Goal: Use online tool/utility: Use online tool/utility

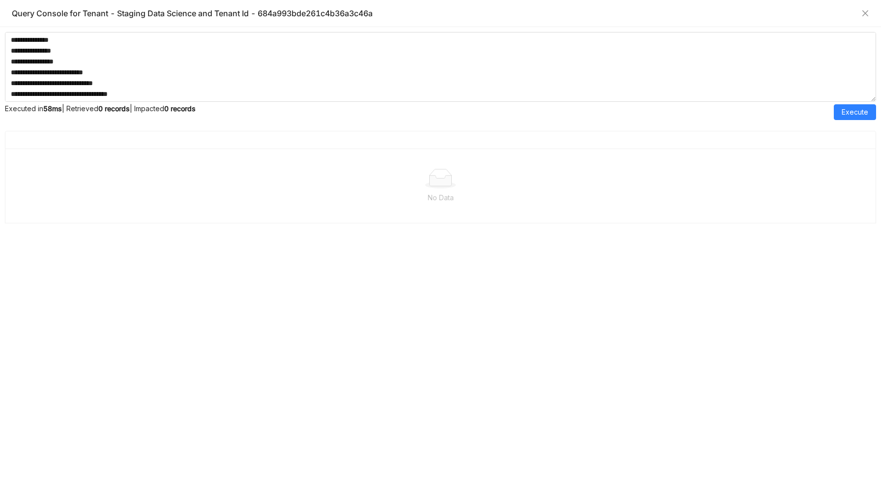
scroll to position [539, 0]
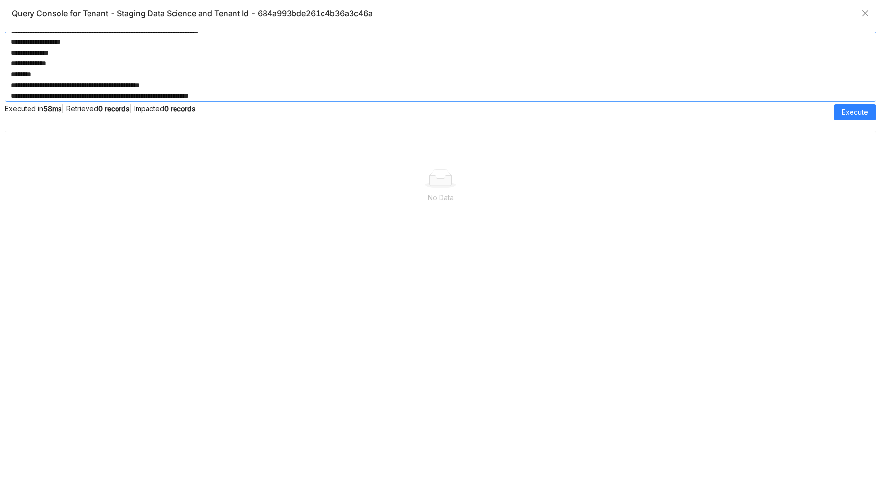
click at [237, 65] on textarea at bounding box center [440, 67] width 871 height 70
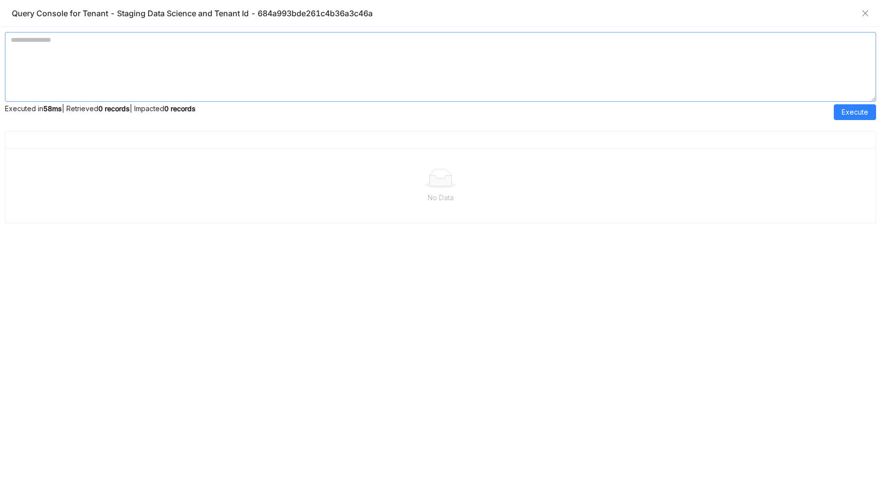
scroll to position [0, 0]
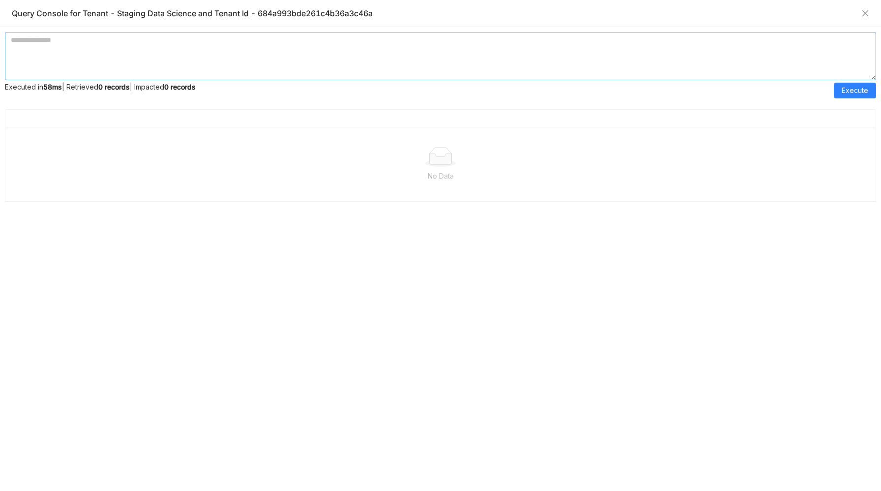
paste textarea "**********"
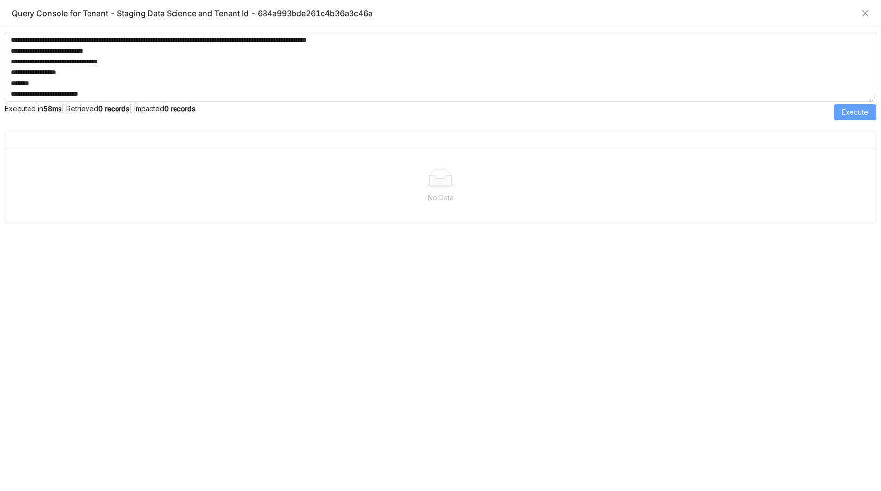
click at [842, 114] on span "Execute" at bounding box center [855, 112] width 27 height 11
click at [159, 84] on textarea at bounding box center [440, 67] width 871 height 70
click at [155, 89] on textarea at bounding box center [440, 67] width 871 height 70
click at [155, 92] on textarea at bounding box center [440, 67] width 871 height 70
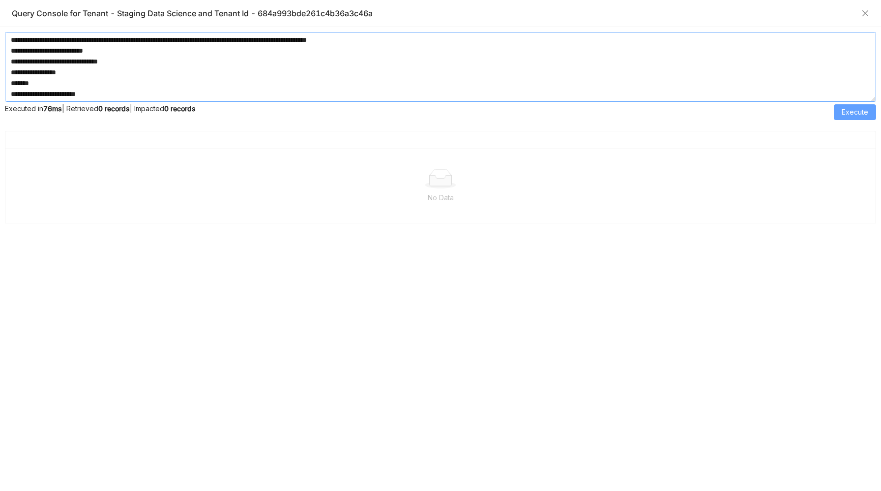
type textarea "**********"
click at [871, 113] on button "Execute" at bounding box center [855, 112] width 42 height 16
click at [391, 88] on textarea at bounding box center [440, 67] width 871 height 70
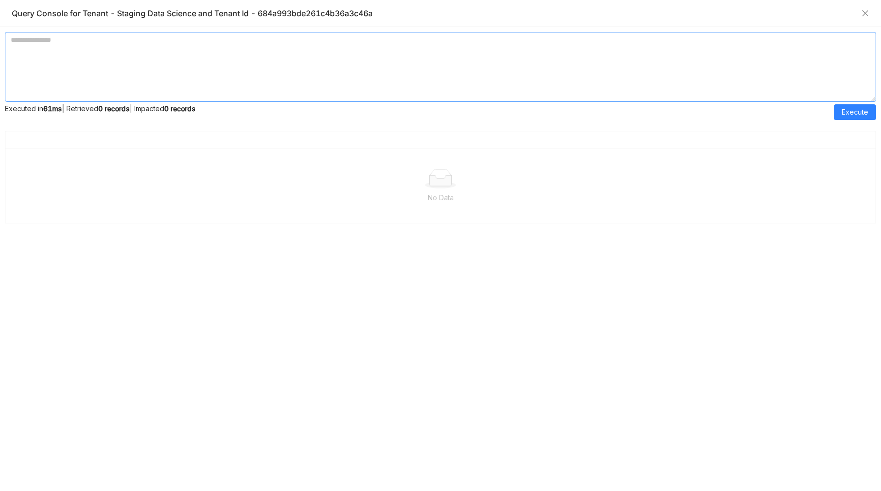
scroll to position [0, 0]
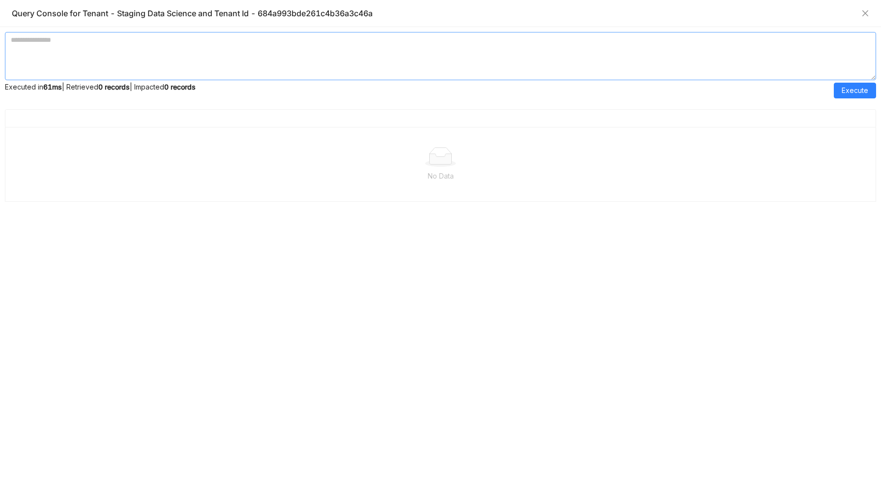
paste textarea "**********"
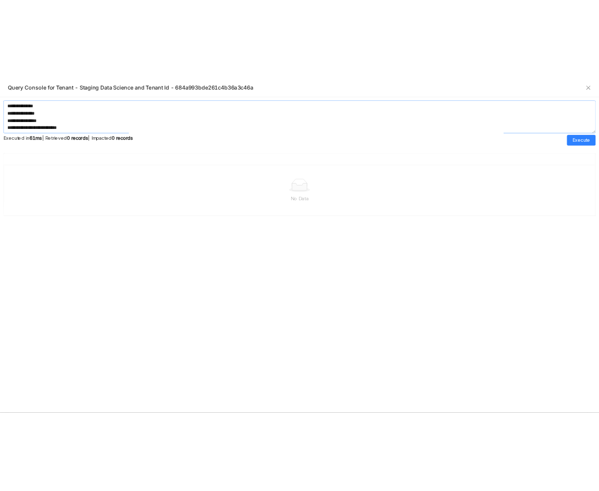
scroll to position [462, 0]
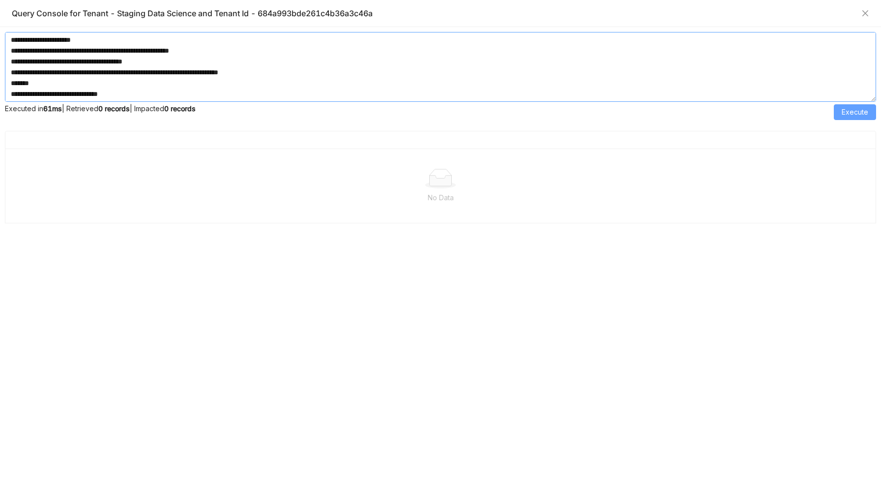
type textarea "**********"
click at [851, 114] on span "Execute" at bounding box center [855, 112] width 27 height 11
click at [248, 81] on textarea at bounding box center [440, 67] width 871 height 70
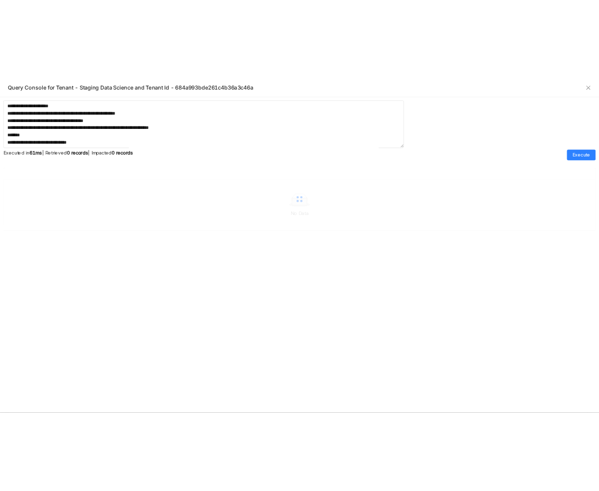
scroll to position [473, 0]
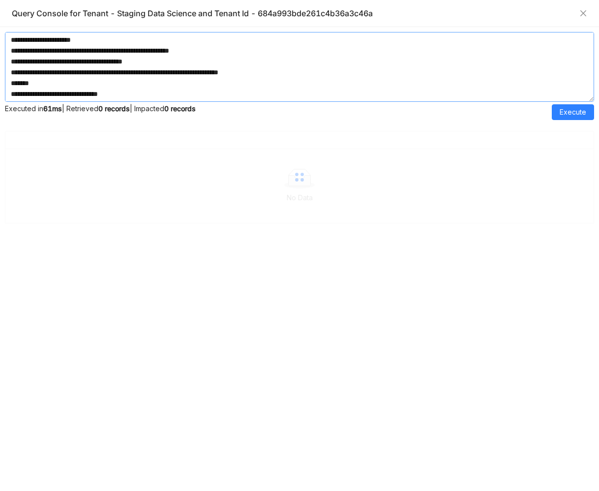
click at [294, 82] on textarea at bounding box center [299, 67] width 589 height 70
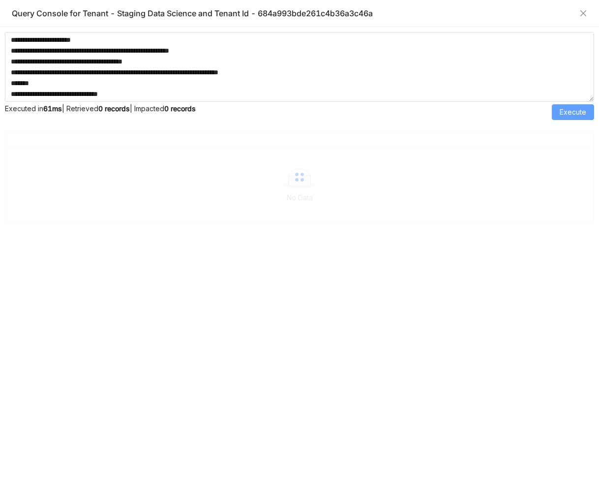
click at [566, 109] on span "Execute" at bounding box center [573, 112] width 27 height 11
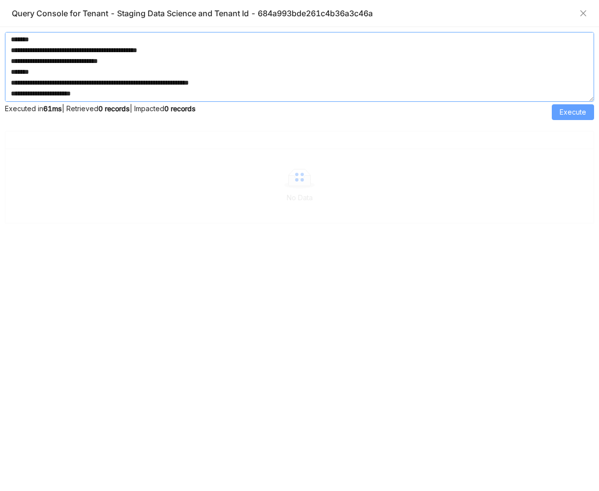
scroll to position [401, 0]
click at [296, 84] on textarea at bounding box center [299, 67] width 589 height 70
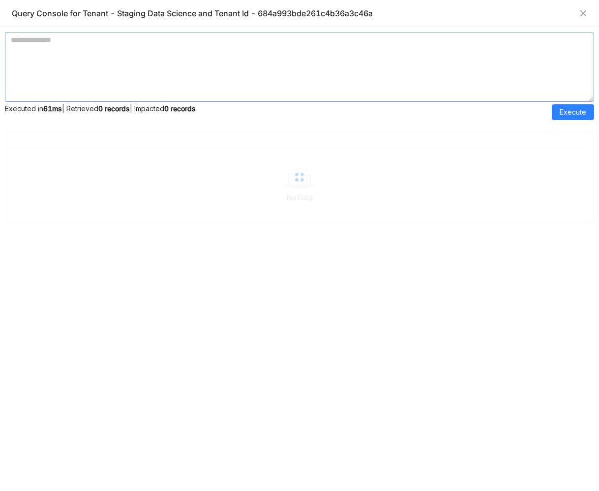
scroll to position [0, 0]
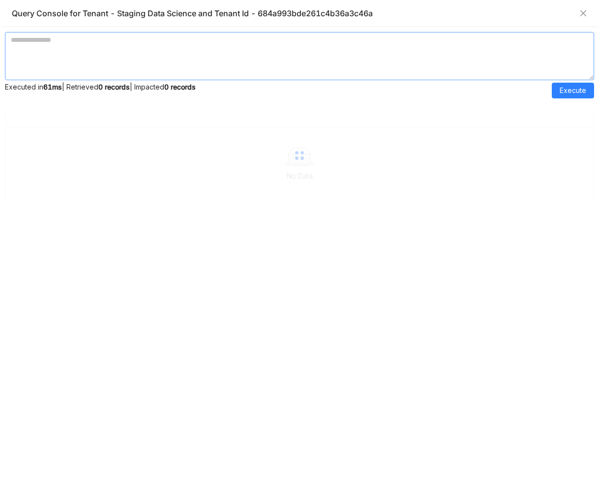
paste textarea "**********"
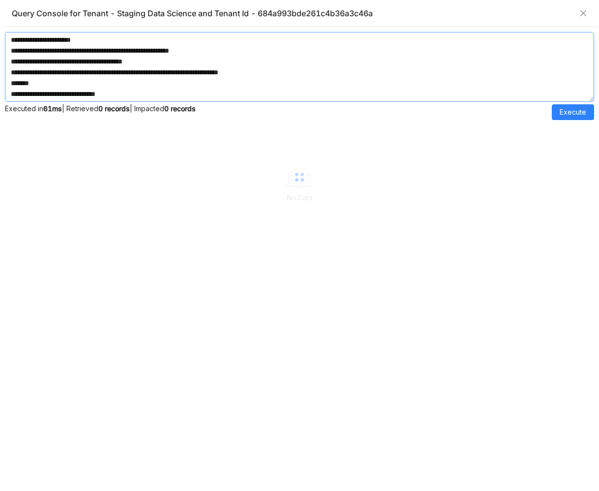
scroll to position [465, 0]
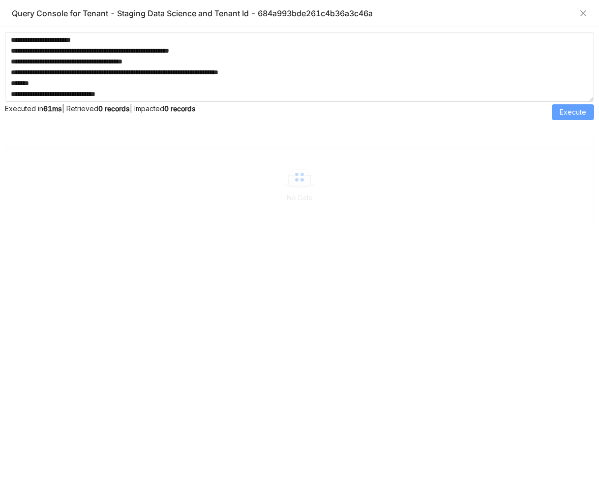
click at [577, 108] on span "Execute" at bounding box center [573, 112] width 27 height 11
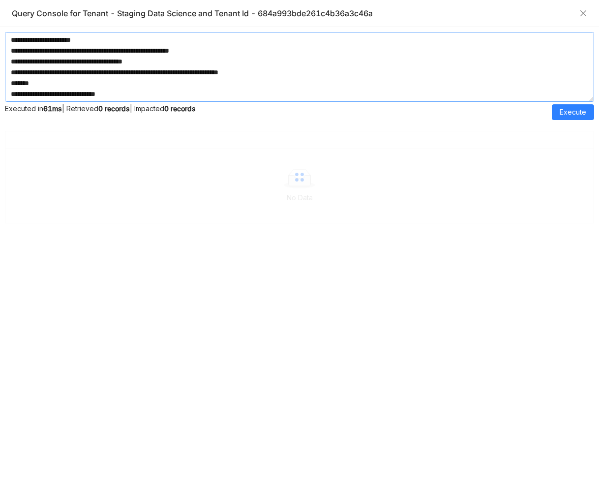
click at [21, 72] on textarea at bounding box center [299, 67] width 589 height 70
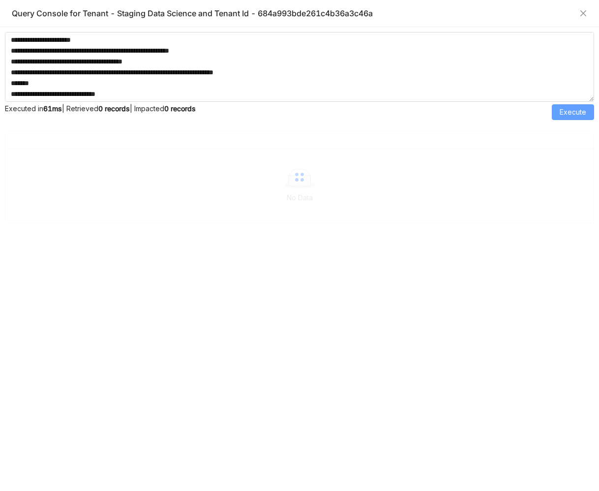
click at [560, 109] on span "Execute" at bounding box center [573, 112] width 27 height 11
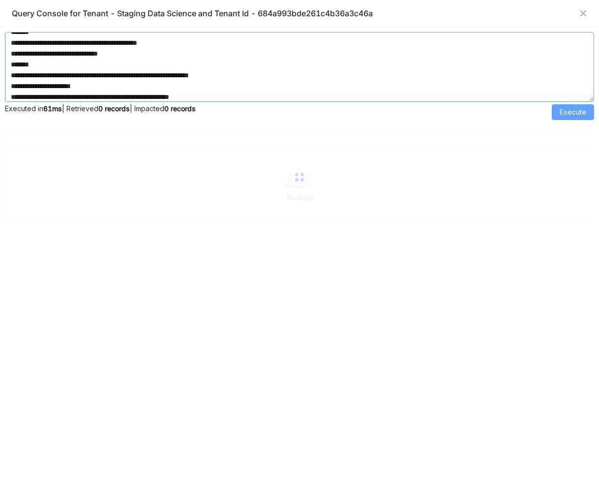
scroll to position [406, 0]
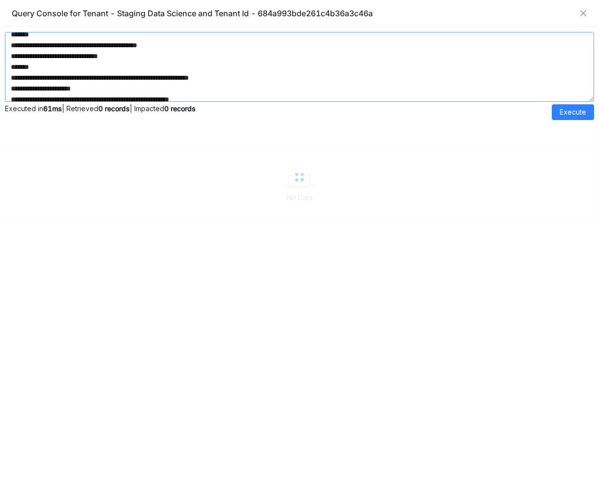
click at [132, 67] on textarea at bounding box center [299, 67] width 589 height 70
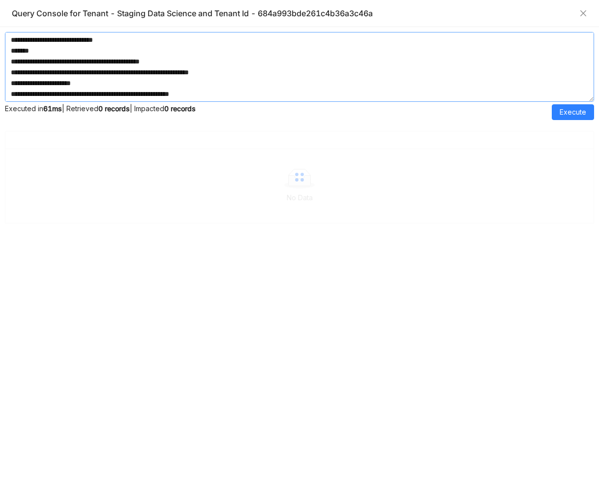
scroll to position [389, 0]
click at [96, 61] on textarea at bounding box center [299, 67] width 589 height 70
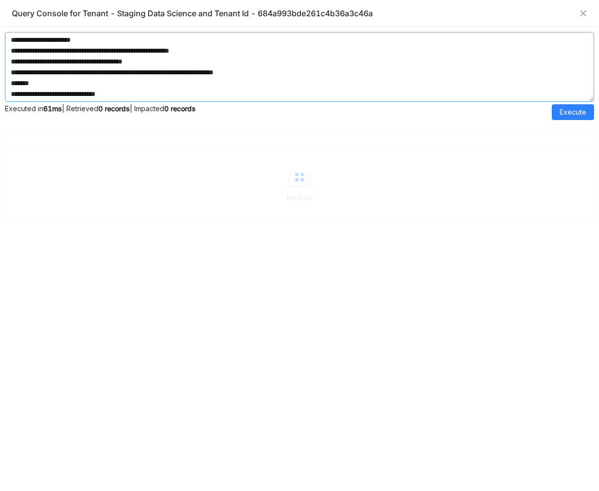
scroll to position [422, 0]
click at [152, 62] on textarea at bounding box center [299, 67] width 589 height 70
click at [202, 49] on textarea at bounding box center [299, 67] width 589 height 70
type textarea "**********"
click at [209, 90] on textarea at bounding box center [299, 67] width 589 height 70
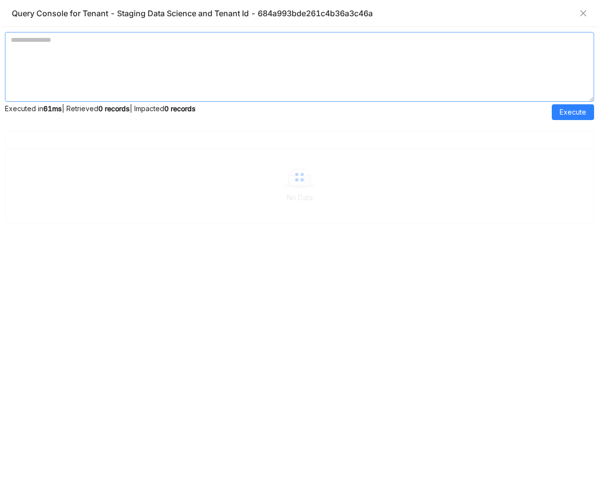
scroll to position [0, 0]
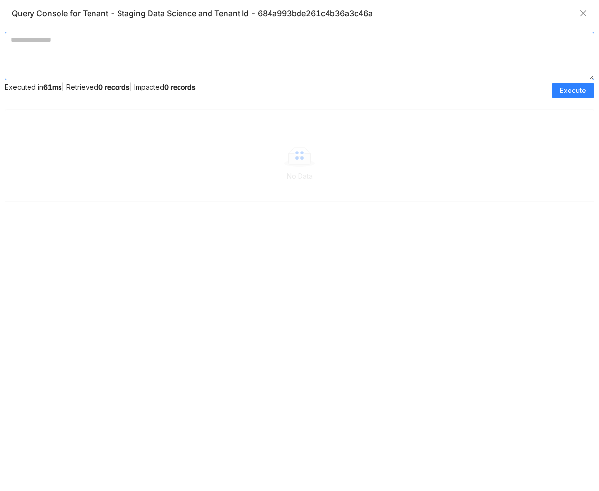
paste textarea "**********"
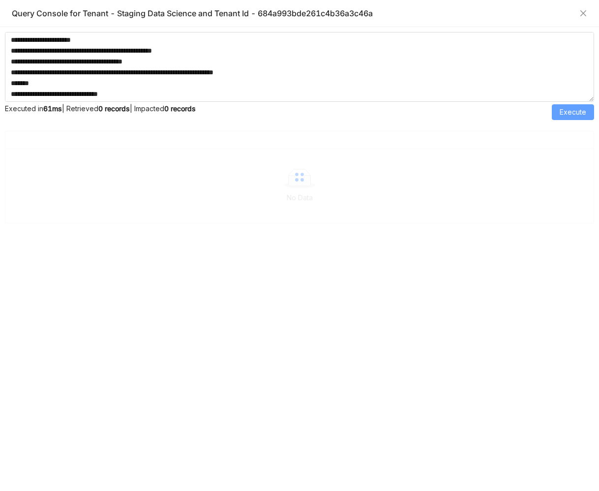
click at [561, 109] on span "Execute" at bounding box center [573, 112] width 27 height 11
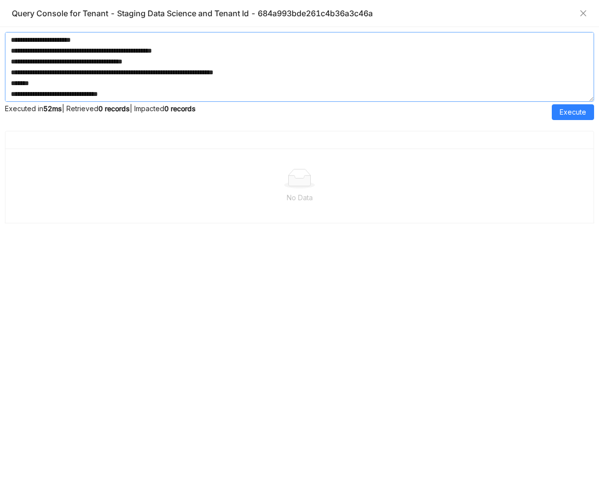
click at [184, 88] on textarea at bounding box center [299, 67] width 589 height 70
click at [29, 64] on textarea at bounding box center [299, 67] width 589 height 70
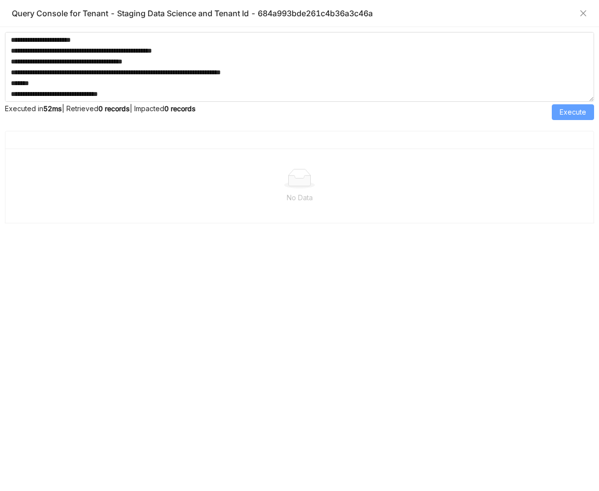
click at [564, 112] on span "Execute" at bounding box center [573, 112] width 27 height 11
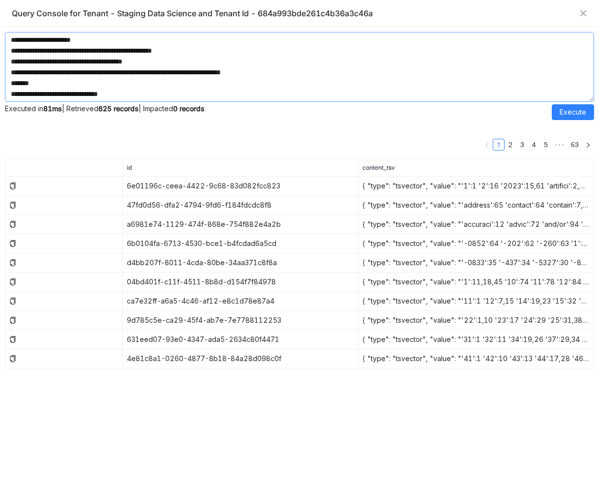
drag, startPoint x: 211, startPoint y: 66, endPoint x: 247, endPoint y: 65, distance: 35.9
click at [247, 65] on textarea at bounding box center [299, 67] width 589 height 70
drag, startPoint x: 211, startPoint y: 65, endPoint x: 278, endPoint y: 65, distance: 67.4
click at [278, 65] on textarea at bounding box center [299, 67] width 589 height 70
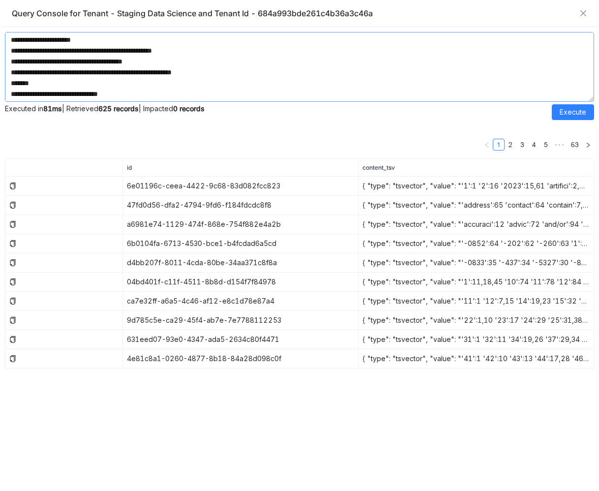
click at [38, 64] on textarea at bounding box center [299, 67] width 589 height 70
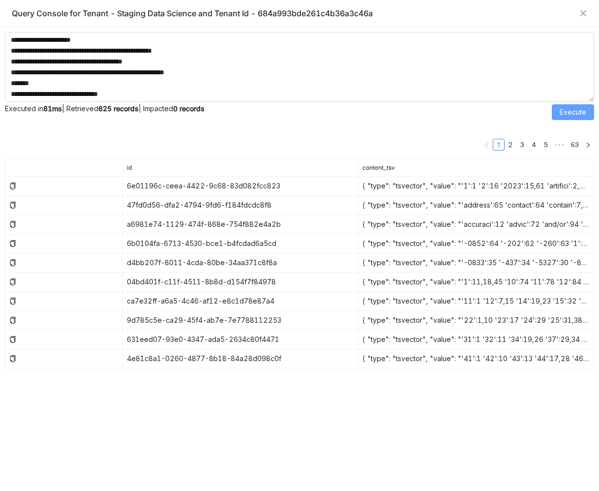
click at [565, 111] on span "Execute" at bounding box center [573, 112] width 27 height 11
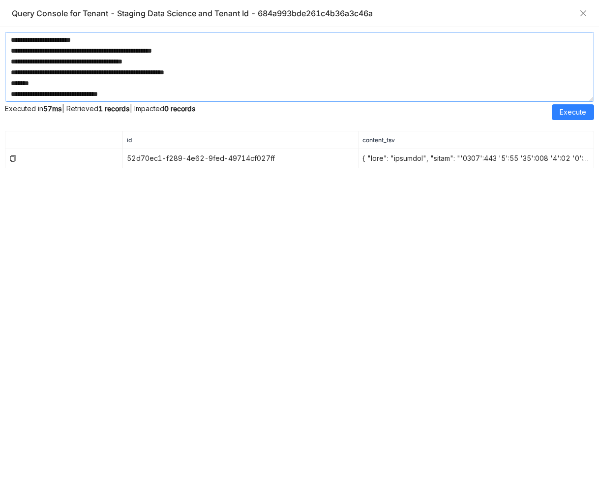
click at [199, 67] on textarea at bounding box center [299, 67] width 589 height 70
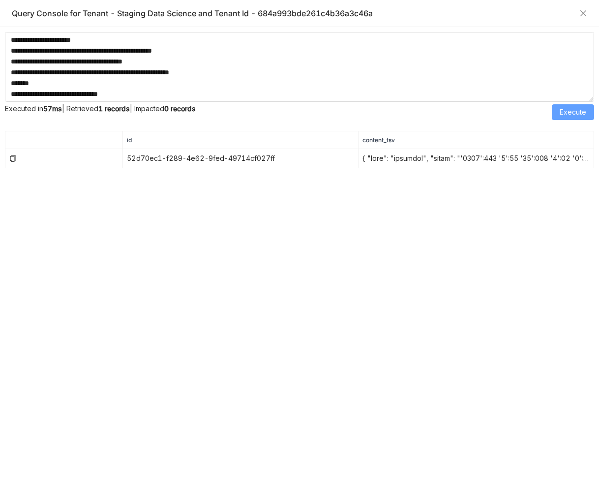
click at [556, 114] on button "Execute" at bounding box center [573, 112] width 42 height 16
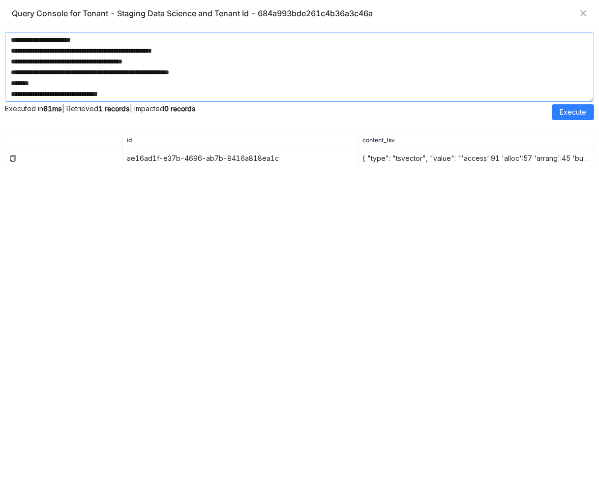
click at [207, 65] on textarea at bounding box center [299, 67] width 589 height 70
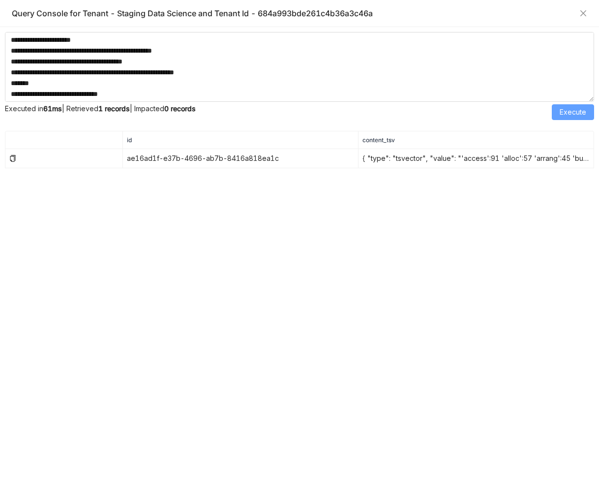
click at [563, 111] on span "Execute" at bounding box center [573, 112] width 27 height 11
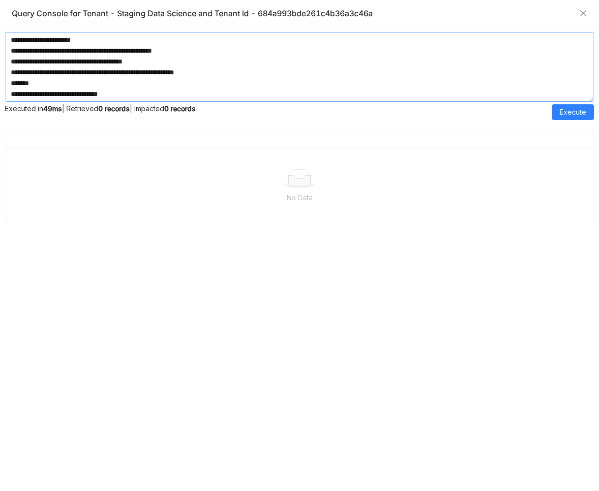
click at [206, 65] on textarea at bounding box center [299, 67] width 589 height 70
type textarea "**********"
click at [159, 92] on textarea at bounding box center [299, 67] width 589 height 70
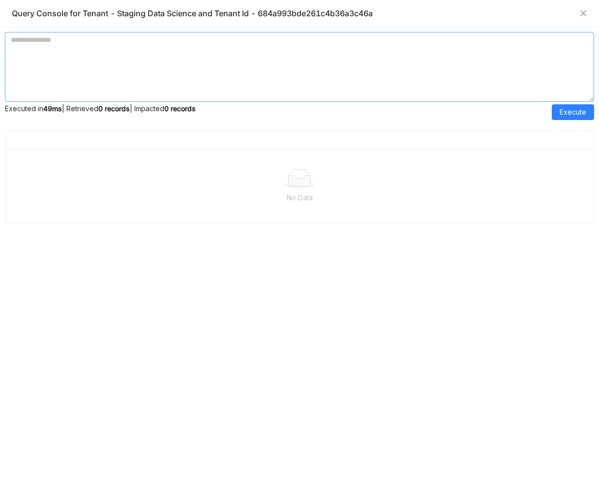
scroll to position [0, 0]
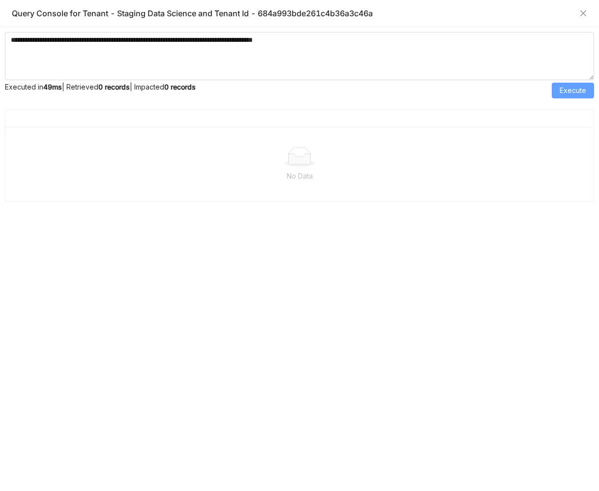
click at [571, 90] on span "Execute" at bounding box center [573, 90] width 27 height 11
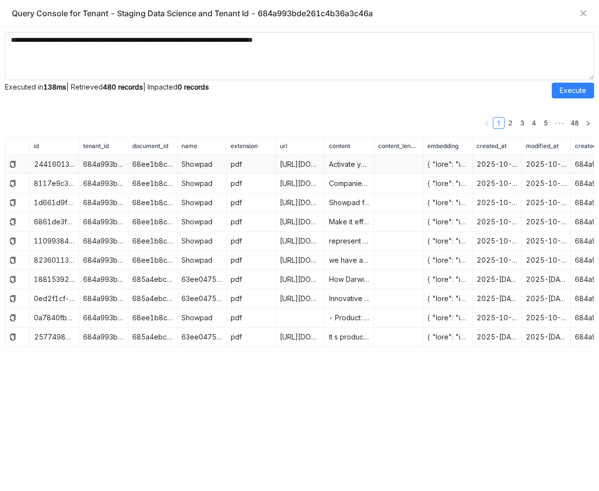
click at [144, 165] on td "68ee1b8c8b56fb62c705515c" at bounding box center [152, 164] width 49 height 19
click at [36, 37] on textarea "**********" at bounding box center [299, 56] width 589 height 48
click at [582, 89] on span "Execute" at bounding box center [573, 90] width 27 height 11
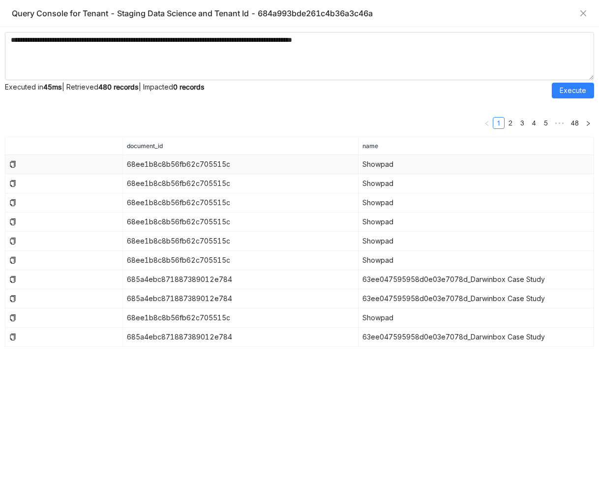
click at [214, 166] on td "68ee1b8c8b56fb62c705515c" at bounding box center [241, 164] width 236 height 19
copy td "68ee1b8c8b56fb62c705515c"
click at [11, 40] on textarea "**********" at bounding box center [299, 56] width 589 height 48
click at [418, 38] on textarea "**********" at bounding box center [299, 56] width 589 height 48
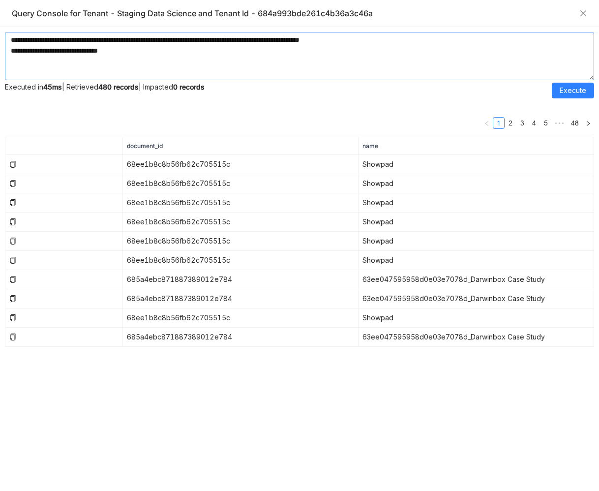
paste textarea "**********"
type textarea "**********"
click at [560, 92] on button "Execute" at bounding box center [573, 91] width 42 height 16
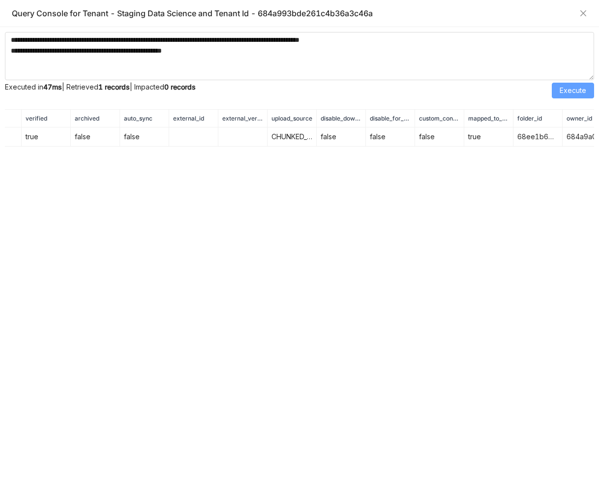
scroll to position [0, 1386]
click at [327, 54] on textarea "**********" at bounding box center [299, 56] width 589 height 48
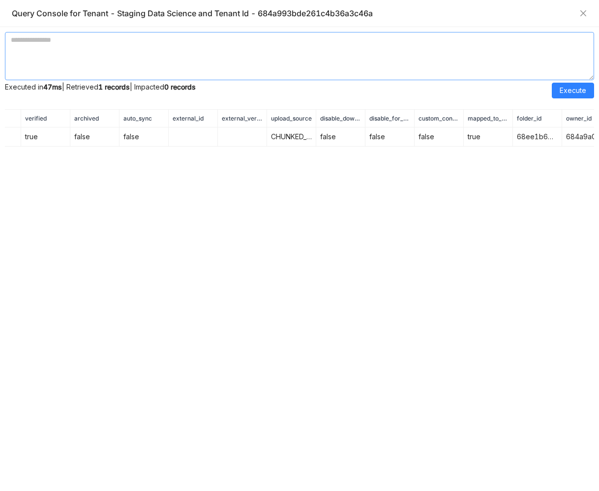
paste textarea "**********"
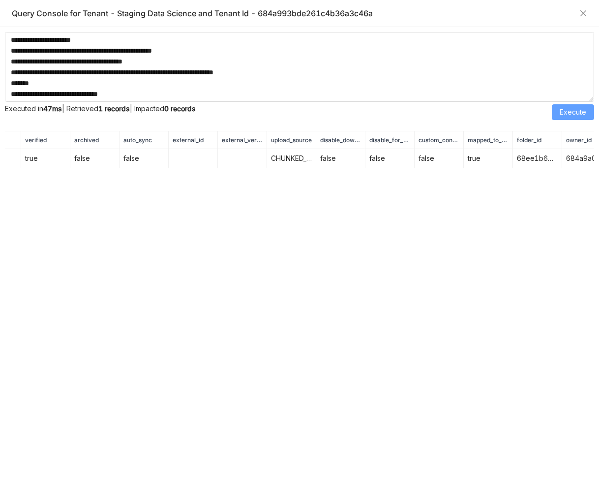
click at [561, 110] on span "Execute" at bounding box center [573, 112] width 27 height 11
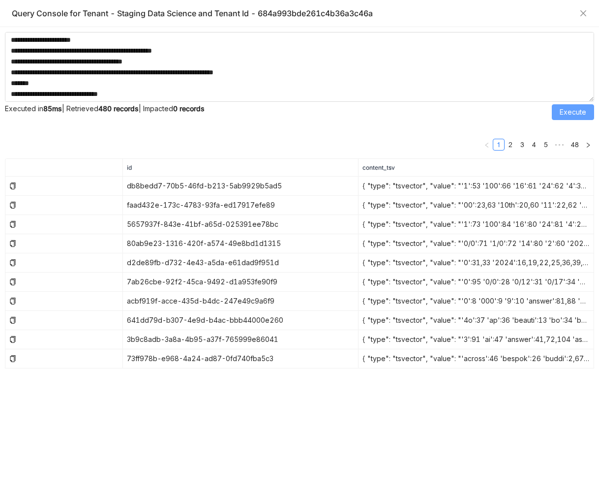
scroll to position [0, 0]
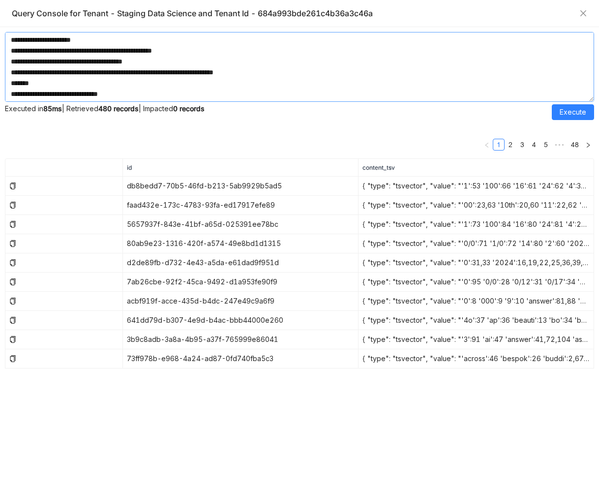
click at [203, 84] on textarea at bounding box center [299, 67] width 589 height 70
paste textarea "**********"
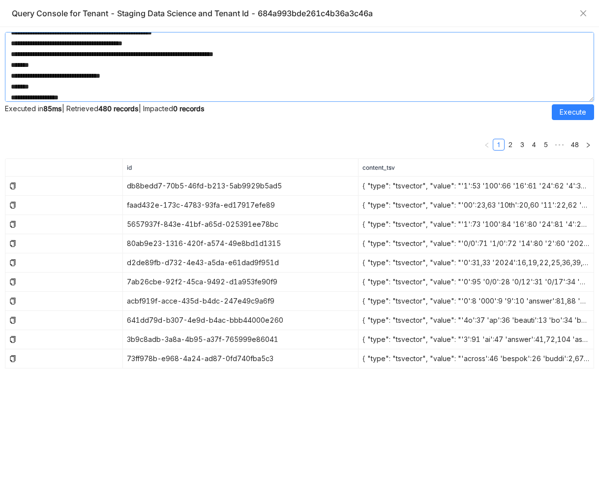
scroll to position [4454, 0]
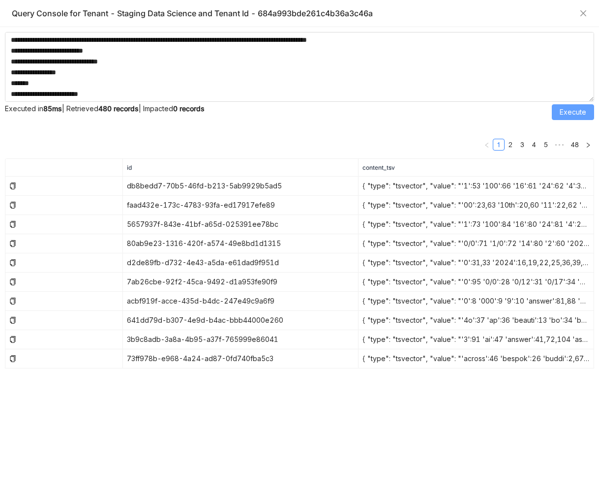
click at [564, 115] on span "Execute" at bounding box center [573, 112] width 27 height 11
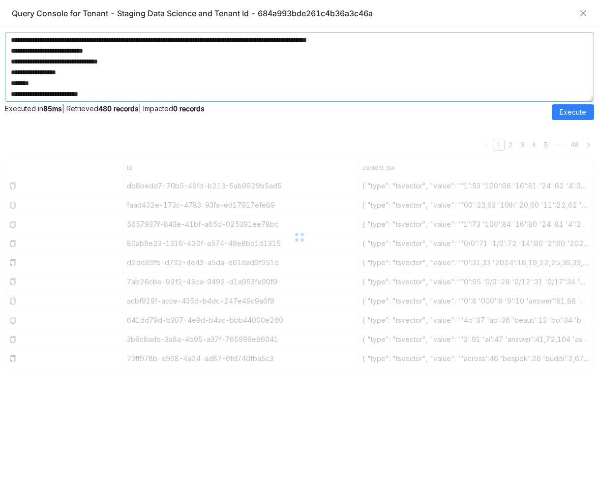
click at [189, 86] on textarea at bounding box center [299, 67] width 589 height 70
click at [268, 84] on textarea at bounding box center [299, 67] width 589 height 70
paste textarea
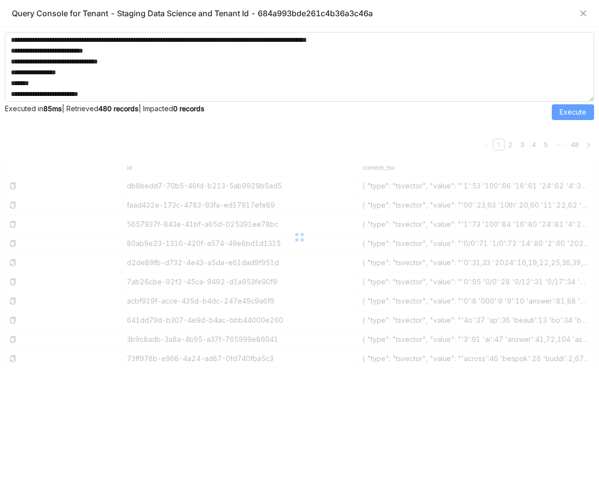
click at [564, 110] on span "Execute" at bounding box center [573, 112] width 27 height 11
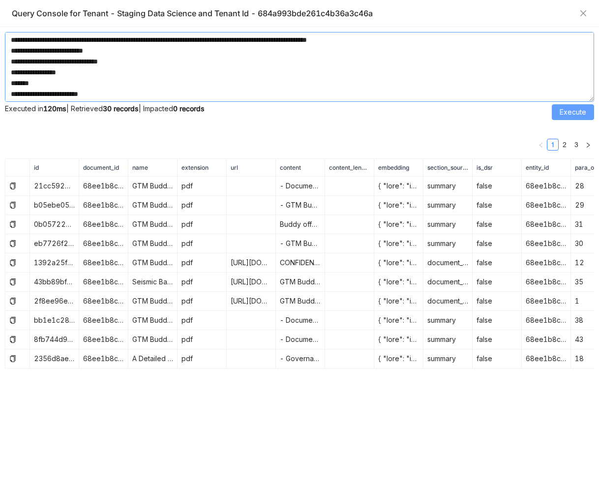
scroll to position [4458, 0]
click at [43, 83] on textarea at bounding box center [299, 67] width 589 height 70
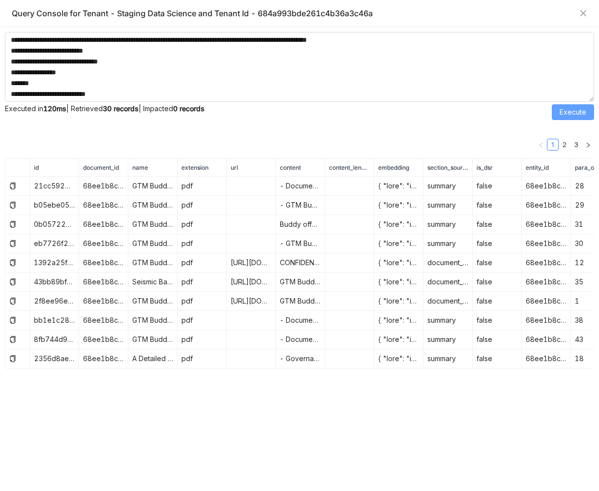
click at [568, 111] on span "Execute" at bounding box center [573, 112] width 27 height 11
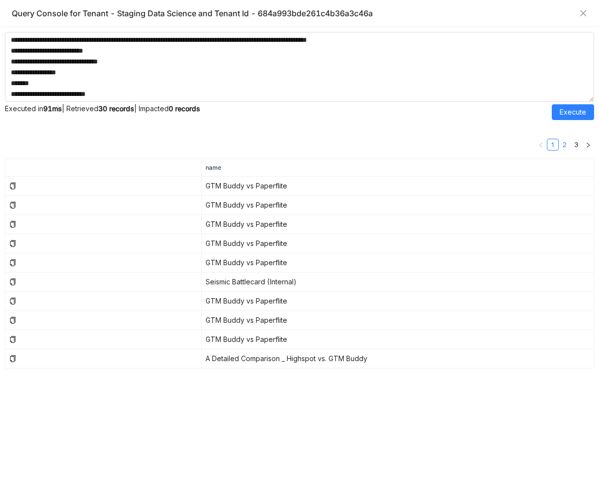
click at [563, 141] on link "2" at bounding box center [564, 144] width 11 height 11
click at [573, 143] on link "3" at bounding box center [576, 144] width 11 height 11
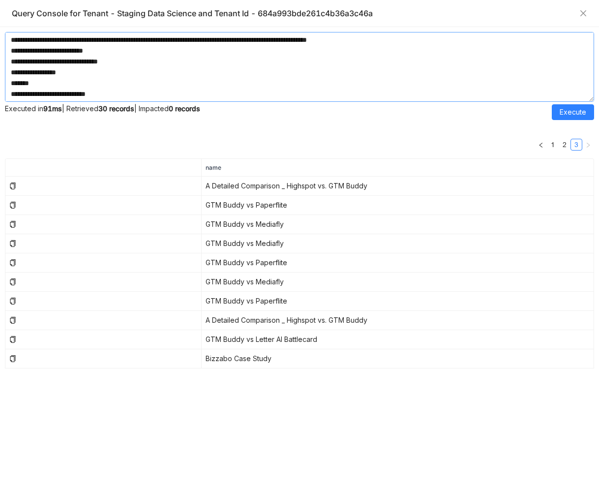
click at [126, 82] on textarea at bounding box center [299, 67] width 589 height 70
click at [241, 88] on textarea at bounding box center [299, 67] width 589 height 70
paste textarea "**"
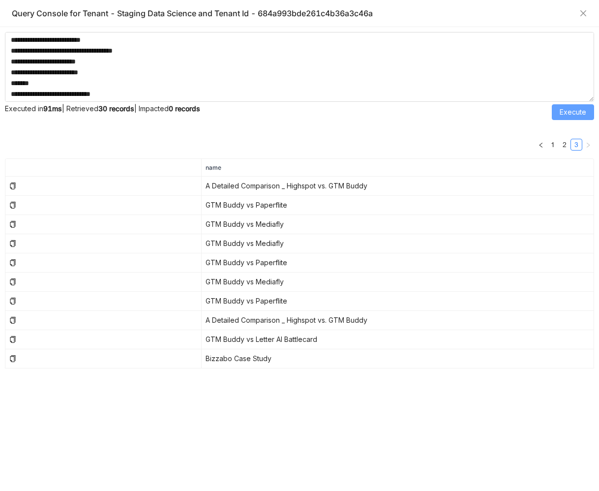
click at [567, 109] on span "Execute" at bounding box center [573, 112] width 27 height 11
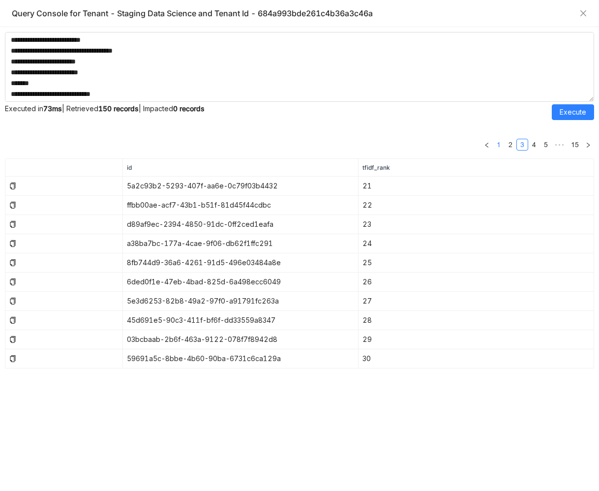
click at [496, 144] on link "1" at bounding box center [498, 144] width 11 height 11
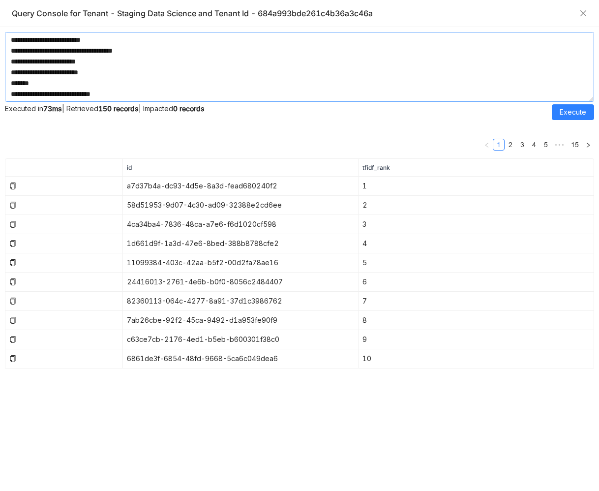
click at [47, 87] on textarea at bounding box center [299, 67] width 589 height 70
click at [122, 86] on textarea at bounding box center [299, 67] width 589 height 70
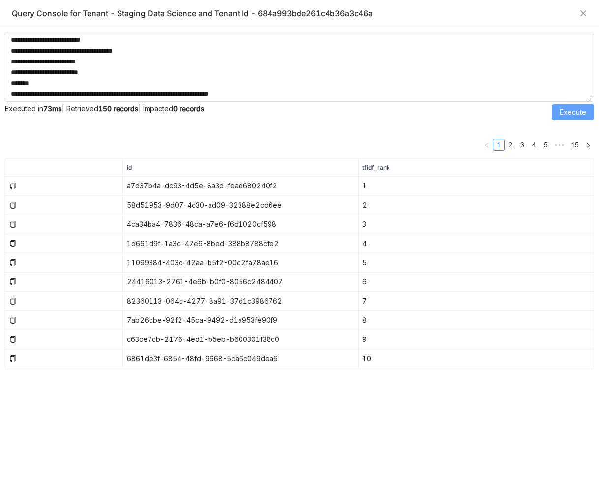
click at [569, 109] on span "Execute" at bounding box center [573, 112] width 27 height 11
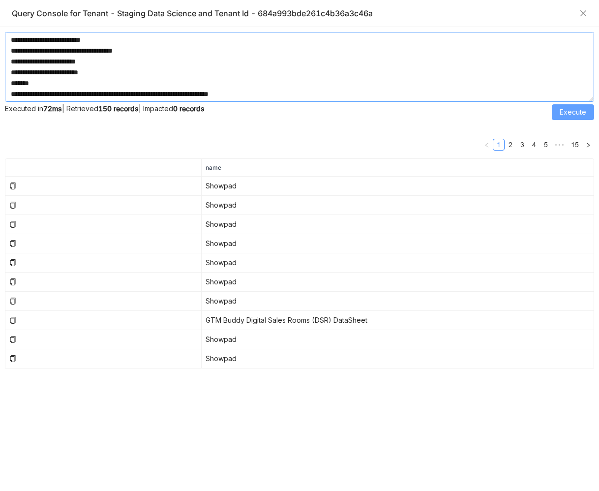
scroll to position [822, 0]
click at [253, 85] on textarea at bounding box center [299, 67] width 589 height 70
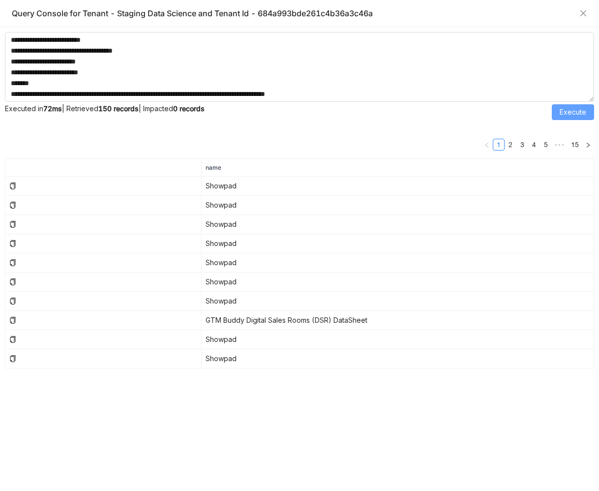
click at [570, 117] on button "Execute" at bounding box center [573, 112] width 42 height 16
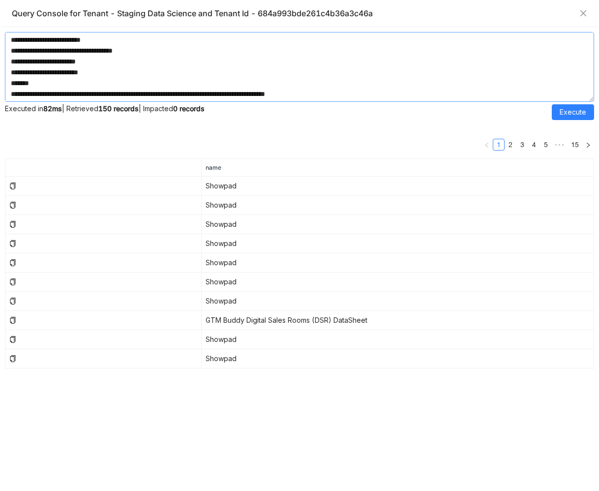
click at [338, 80] on textarea at bounding box center [299, 67] width 589 height 70
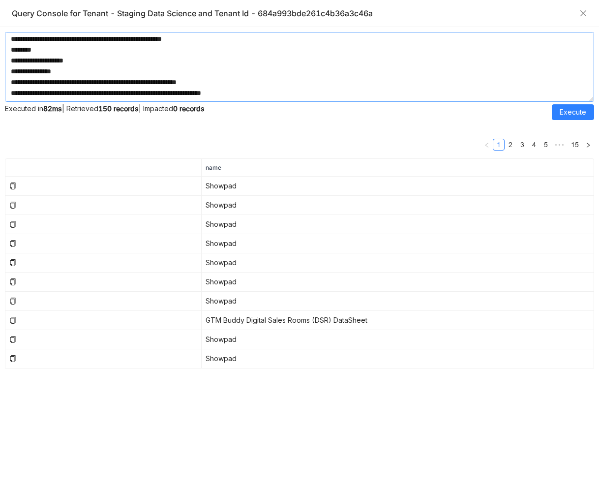
scroll to position [0, 0]
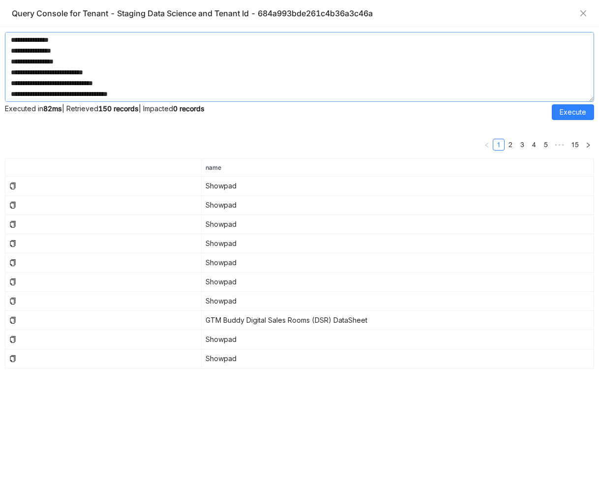
drag, startPoint x: 27, startPoint y: 72, endPoint x: 12, endPoint y: -60, distance: 132.6
click at [12, 0] on html "1 [PERSON_NAME] Tenant Query Console CDN Management Name Domain Type CDN Versio…" at bounding box center [299, 245] width 599 height 491
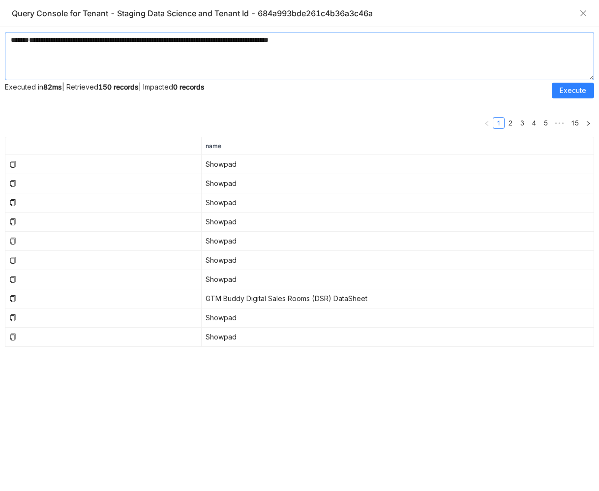
paste textarea "**********"
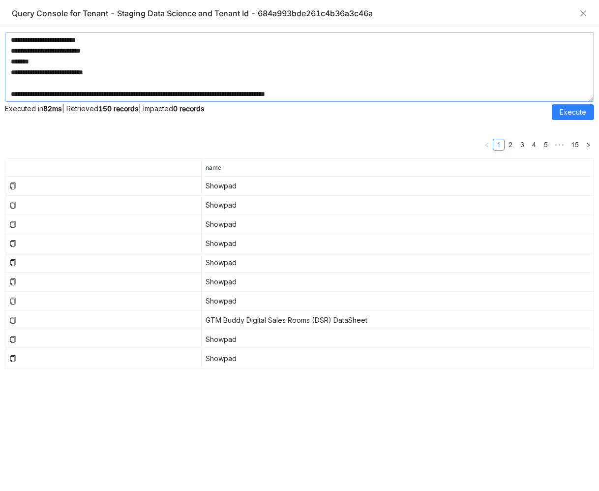
scroll to position [3787, 0]
drag, startPoint x: 129, startPoint y: 83, endPoint x: 96, endPoint y: 64, distance: 38.1
click at [96, 64] on textarea at bounding box center [299, 67] width 589 height 70
drag, startPoint x: 210, startPoint y: 84, endPoint x: 291, endPoint y: 83, distance: 80.7
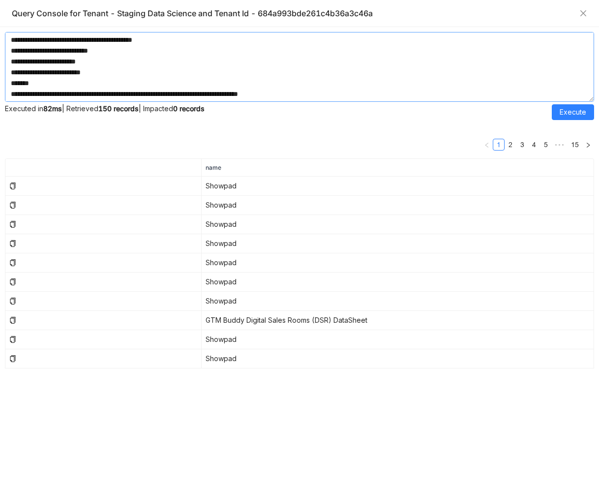
click at [291, 83] on textarea at bounding box center [299, 67] width 589 height 70
click at [96, 85] on textarea at bounding box center [299, 67] width 589 height 70
drag, startPoint x: 212, startPoint y: 82, endPoint x: 212, endPoint y: 106, distance: 24.1
click at [212, 82] on textarea at bounding box center [299, 67] width 589 height 70
type textarea "**********"
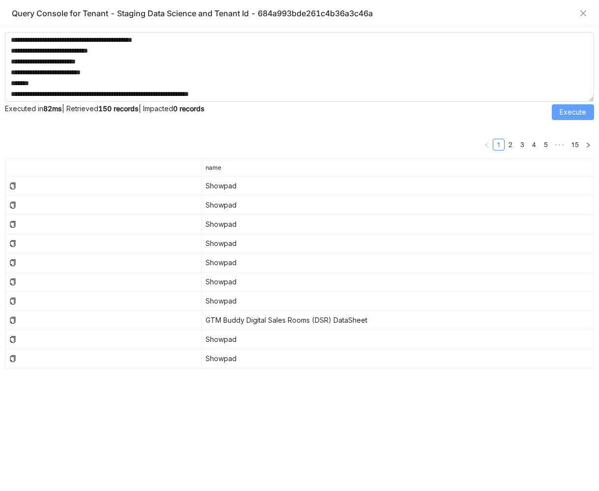
click at [565, 107] on span "Execute" at bounding box center [573, 112] width 27 height 11
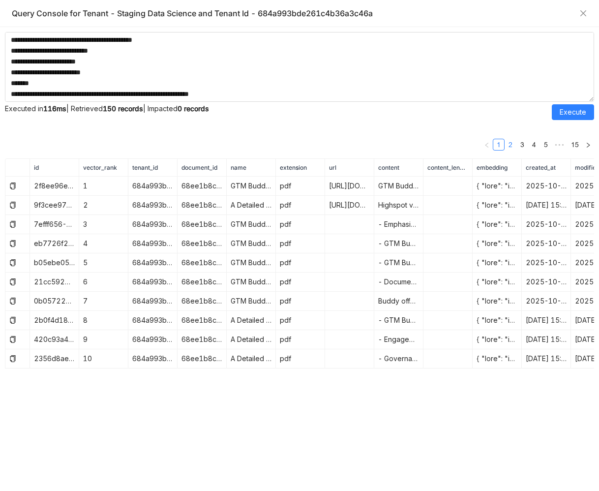
click at [511, 146] on link "2" at bounding box center [510, 144] width 11 height 11
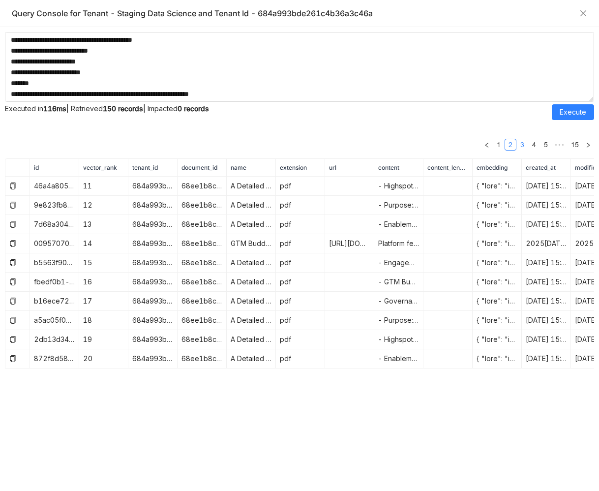
click at [523, 145] on link "3" at bounding box center [522, 144] width 11 height 11
click at [533, 145] on link "4" at bounding box center [534, 144] width 11 height 11
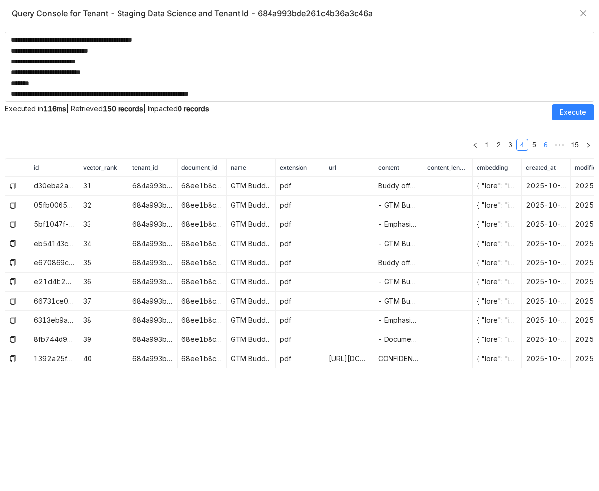
click at [542, 145] on link "6" at bounding box center [546, 144] width 11 height 11
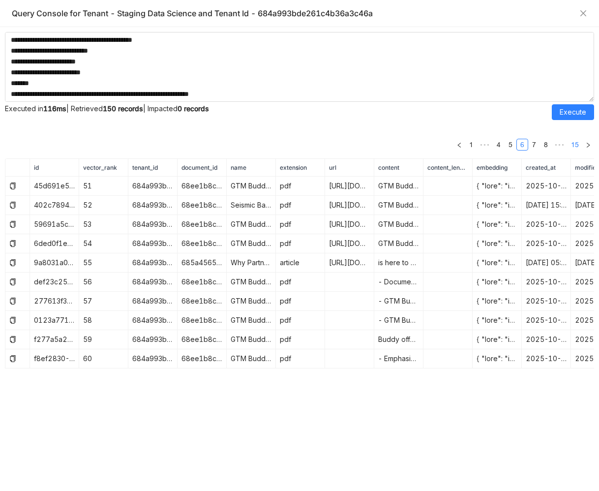
click at [576, 145] on link "15" at bounding box center [575, 144] width 14 height 11
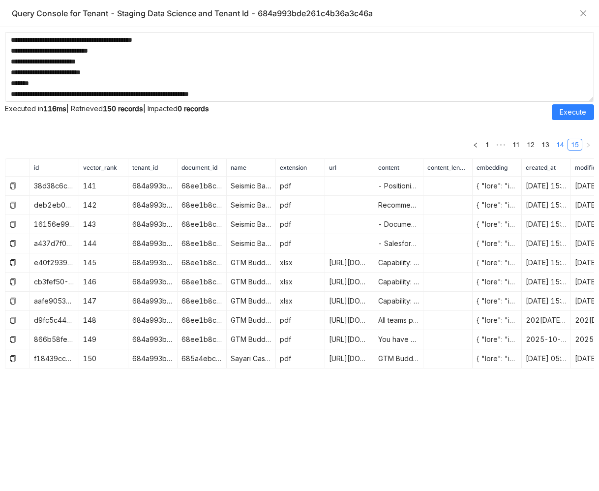
click at [562, 145] on link "14" at bounding box center [560, 144] width 14 height 11
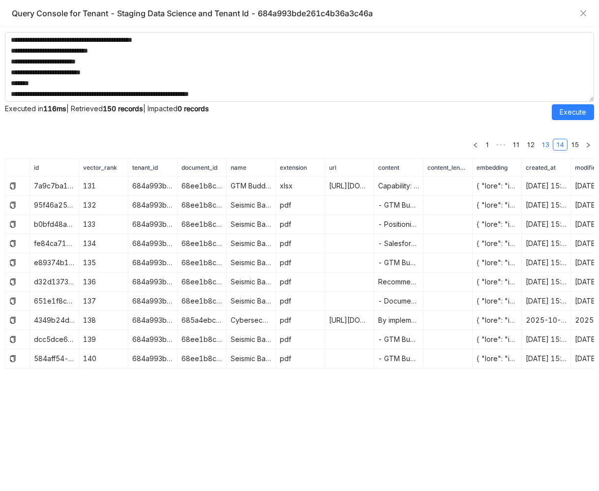
click at [548, 145] on link "13" at bounding box center [546, 144] width 14 height 11
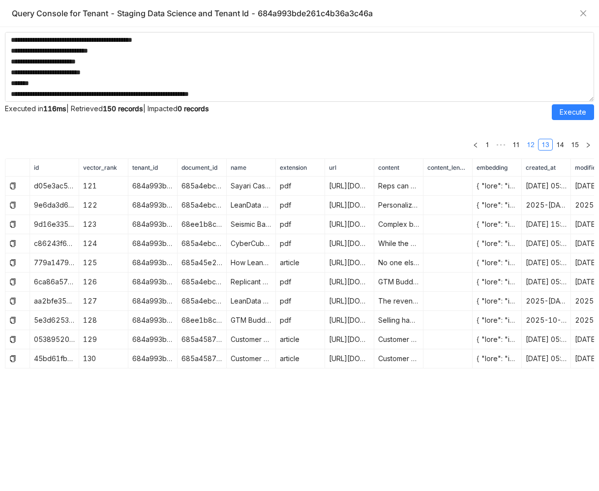
click at [532, 147] on link "12" at bounding box center [531, 144] width 14 height 11
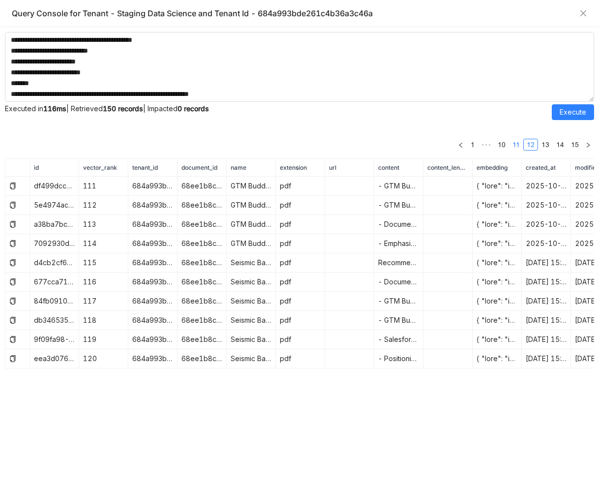
click at [516, 146] on link "11" at bounding box center [516, 144] width 13 height 11
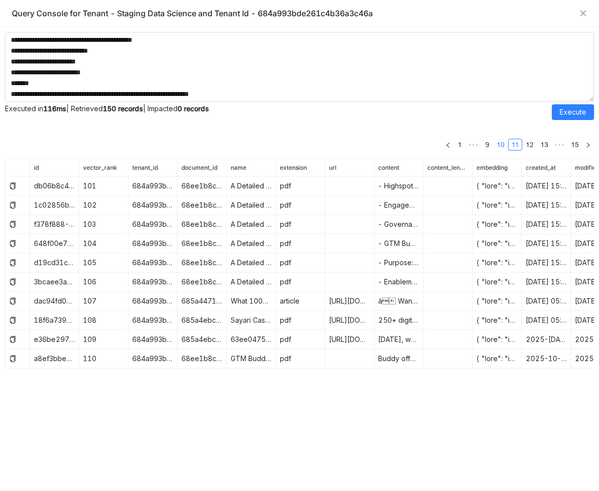
click at [500, 146] on link "10" at bounding box center [501, 144] width 14 height 11
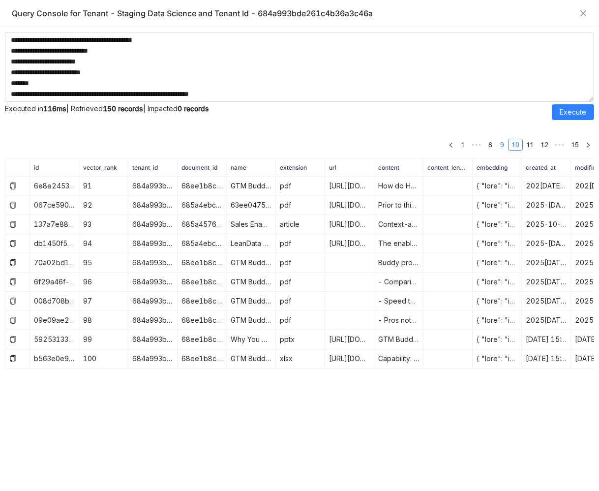
click at [498, 147] on link "9" at bounding box center [502, 144] width 11 height 11
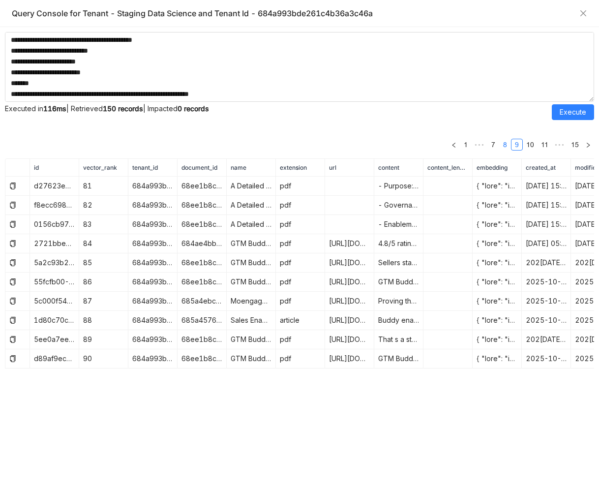
click at [502, 146] on link "8" at bounding box center [505, 144] width 11 height 11
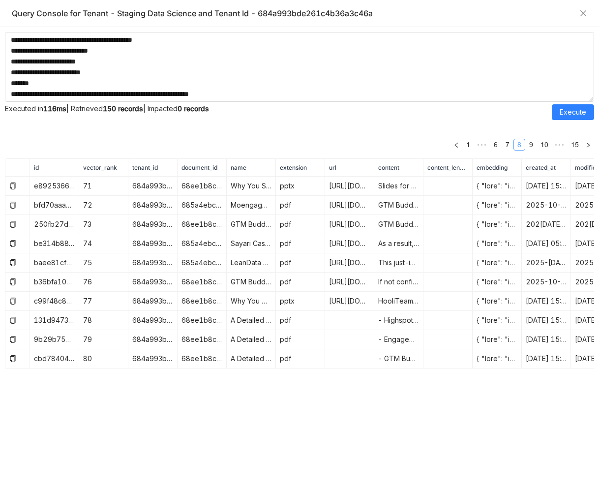
click at [502, 146] on link "7" at bounding box center [507, 144] width 11 height 11
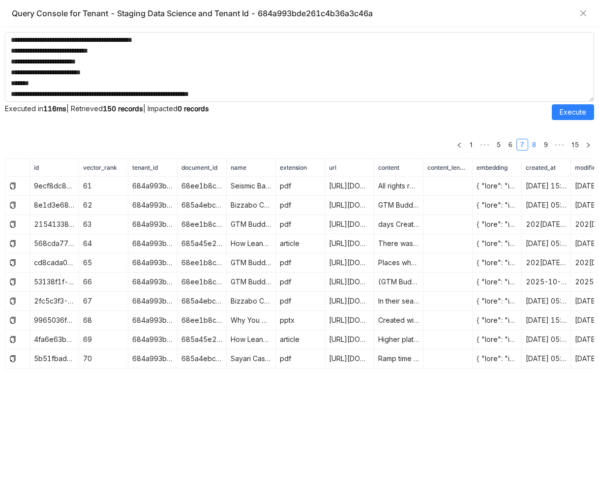
click at [502, 146] on link "5" at bounding box center [498, 144] width 11 height 11
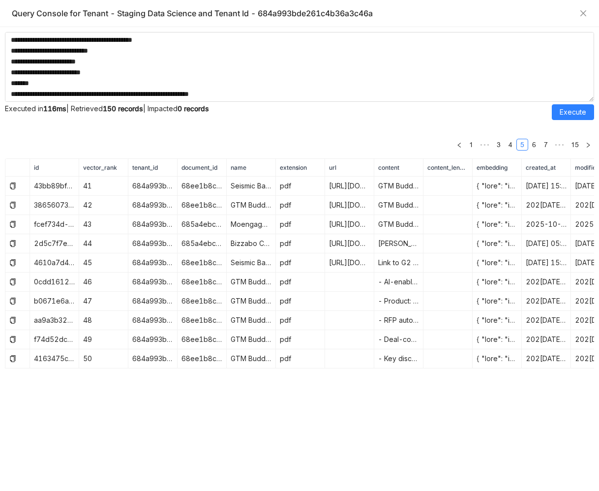
click at [502, 146] on link "3" at bounding box center [498, 144] width 11 height 11
click at [502, 146] on link "1" at bounding box center [498, 144] width 11 height 11
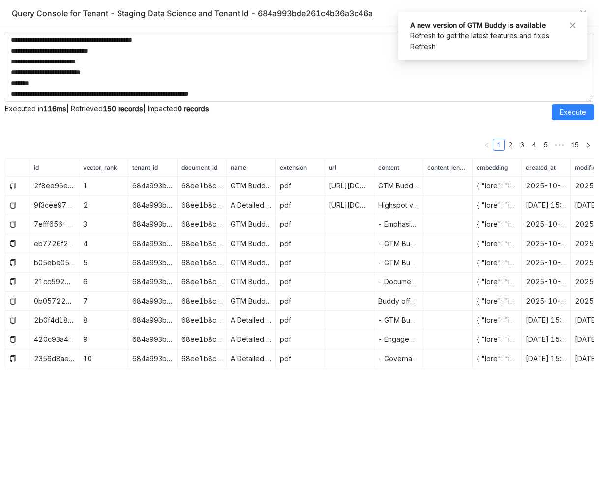
click at [502, 146] on link "1" at bounding box center [498, 144] width 11 height 11
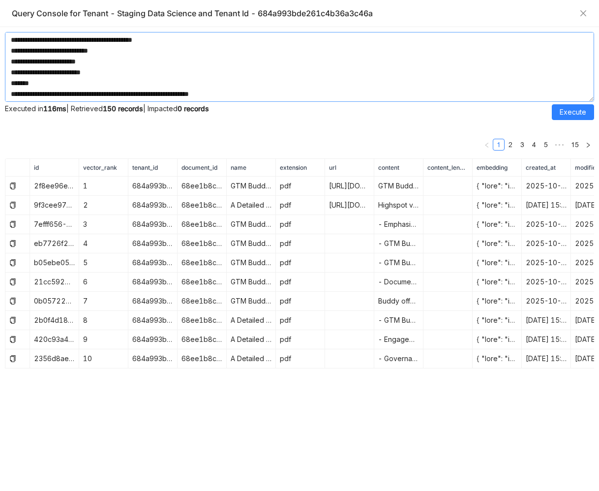
click at [251, 82] on textarea at bounding box center [299, 67] width 589 height 70
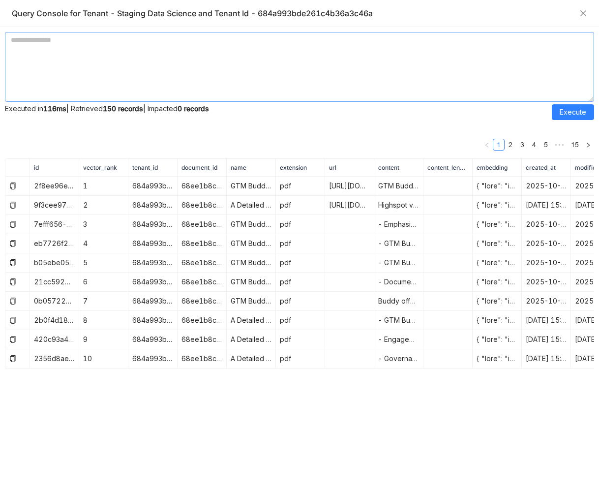
scroll to position [0, 0]
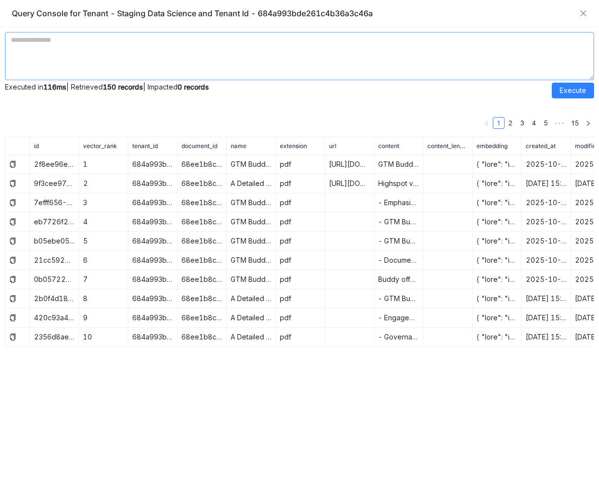
paste textarea "**********"
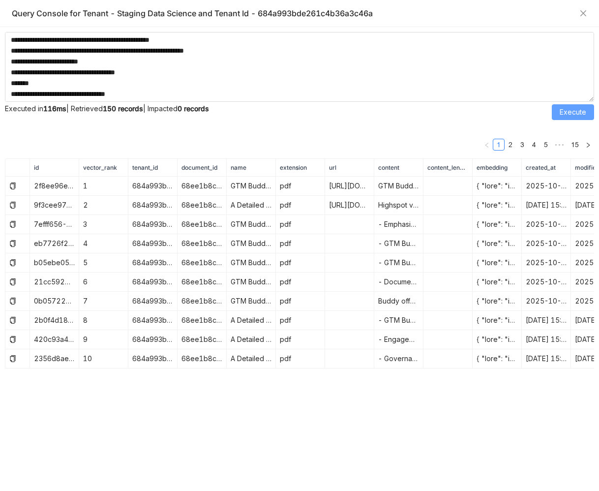
click at [573, 109] on span "Execute" at bounding box center [573, 112] width 27 height 11
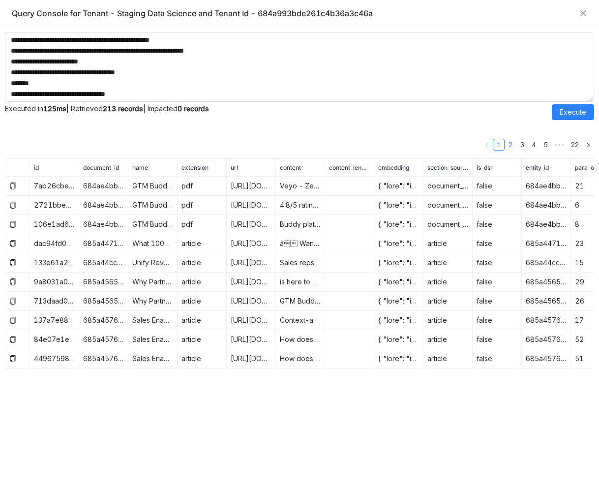
click at [509, 146] on link "2" at bounding box center [510, 144] width 11 height 11
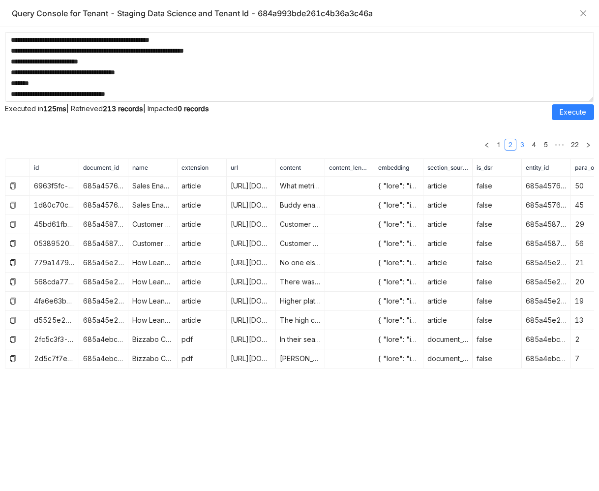
click at [520, 144] on link "3" at bounding box center [522, 144] width 11 height 11
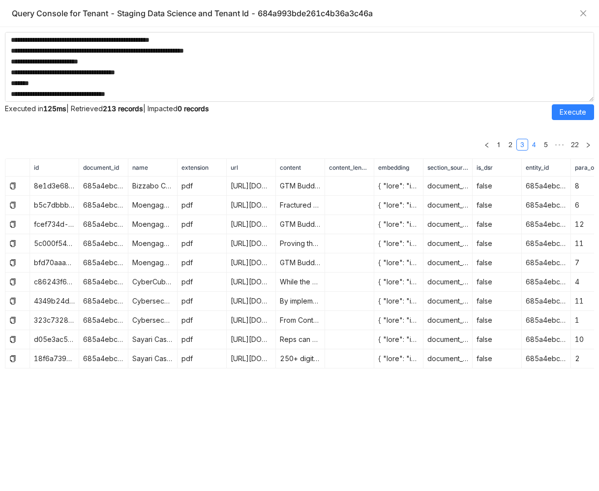
click at [536, 146] on link "4" at bounding box center [534, 144] width 11 height 11
click at [534, 146] on link "5" at bounding box center [534, 144] width 11 height 11
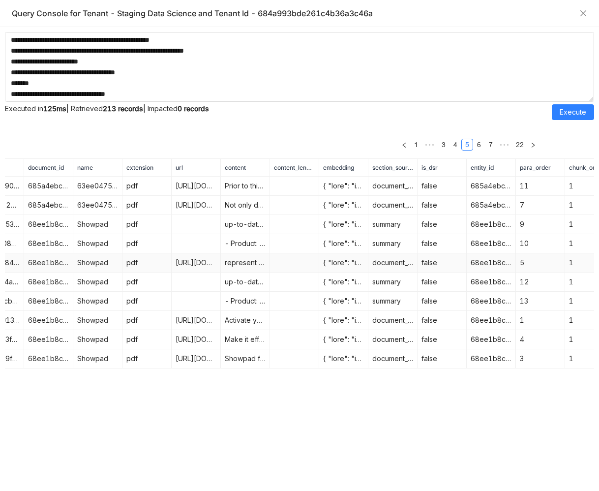
scroll to position [0, 0]
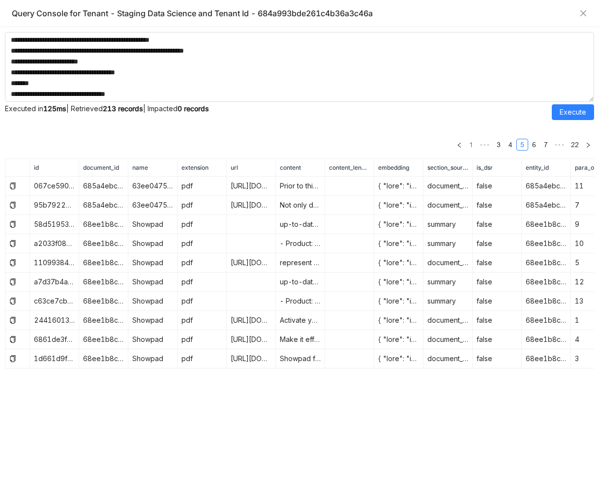
click at [474, 148] on link "1" at bounding box center [471, 144] width 11 height 11
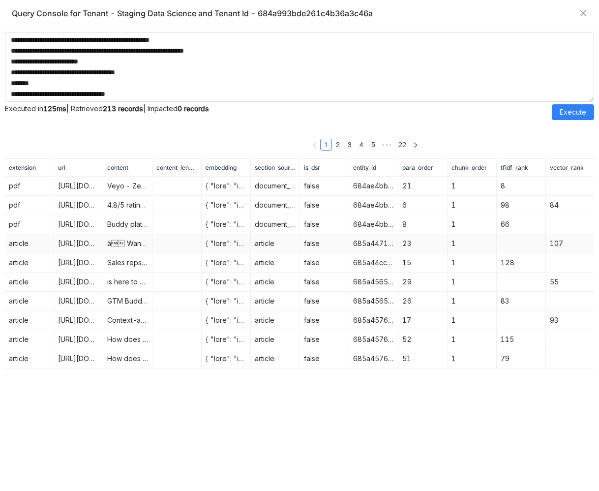
scroll to position [0, 223]
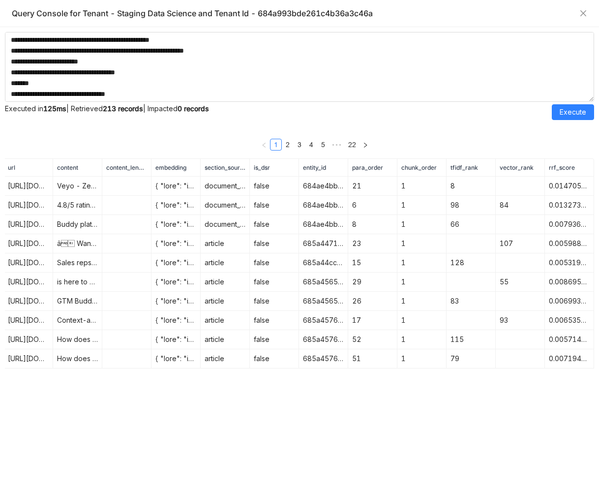
click at [568, 167] on th "rrf_score" at bounding box center [569, 168] width 49 height 18
click at [121, 90] on textarea at bounding box center [299, 67] width 589 height 70
click at [569, 114] on span "Execute" at bounding box center [573, 112] width 27 height 11
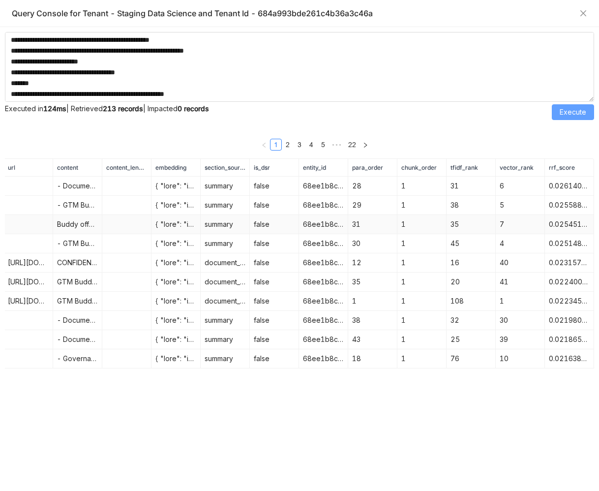
scroll to position [0, 0]
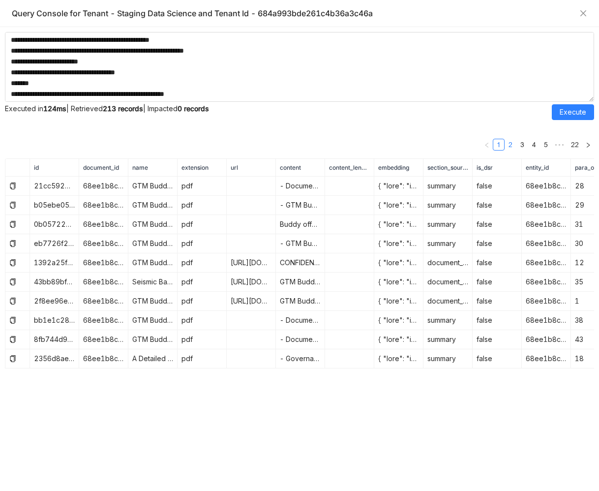
click at [511, 145] on link "2" at bounding box center [510, 144] width 11 height 11
click at [518, 145] on link "3" at bounding box center [522, 144] width 11 height 11
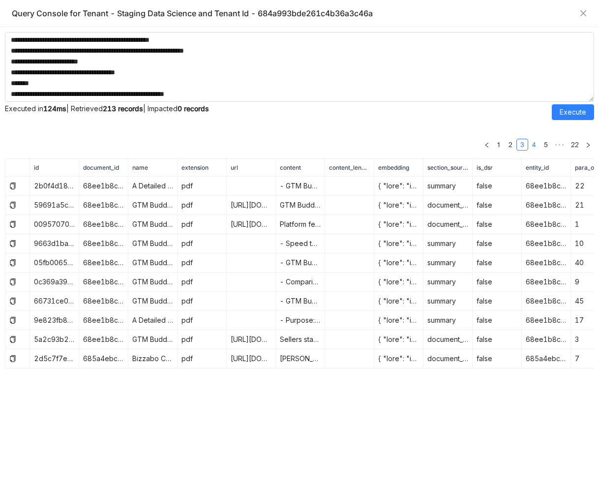
click at [532, 146] on link "4" at bounding box center [534, 144] width 11 height 11
click at [537, 145] on link "5" at bounding box center [534, 144] width 11 height 11
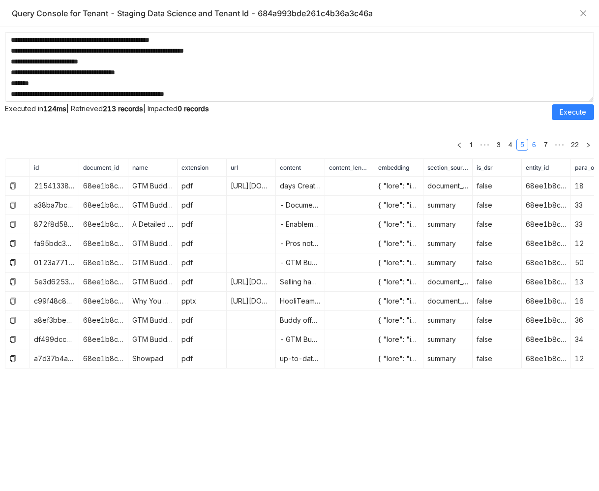
click at [537, 145] on link "6" at bounding box center [534, 144] width 11 height 11
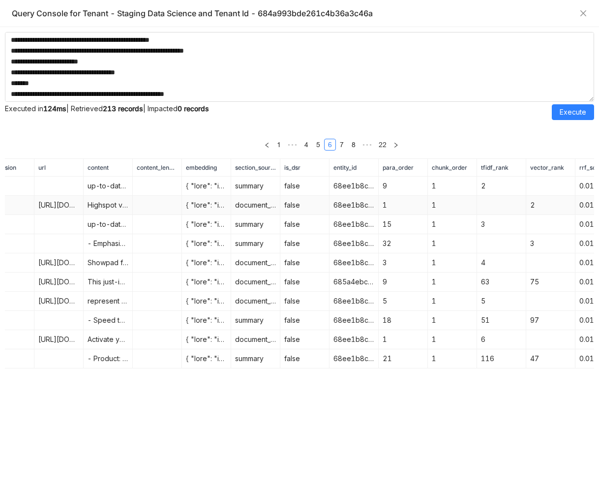
scroll to position [0, 223]
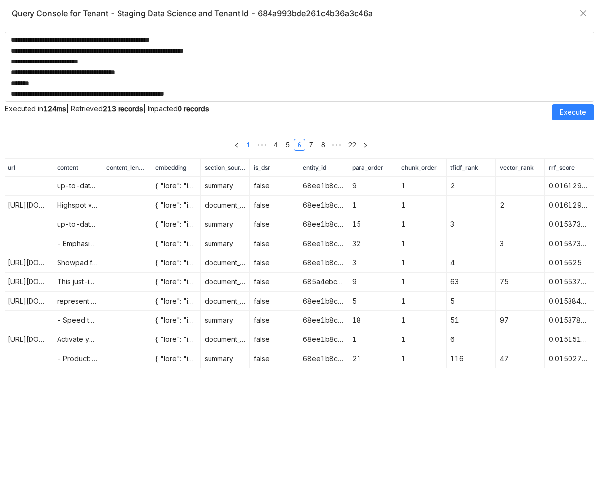
click at [251, 145] on link "1" at bounding box center [248, 144] width 11 height 11
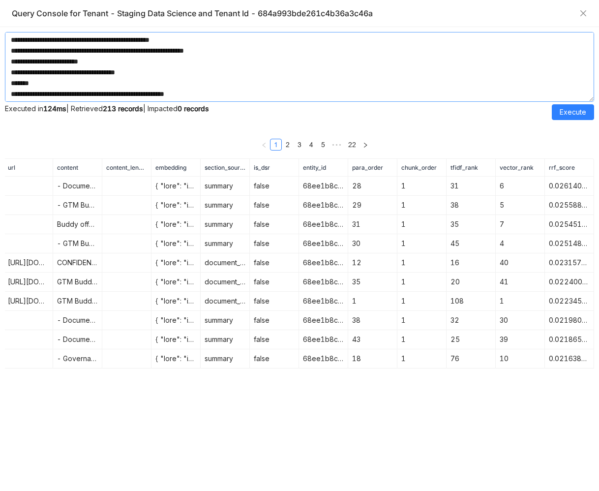
click at [222, 86] on textarea at bounding box center [299, 67] width 589 height 70
paste textarea "**********"
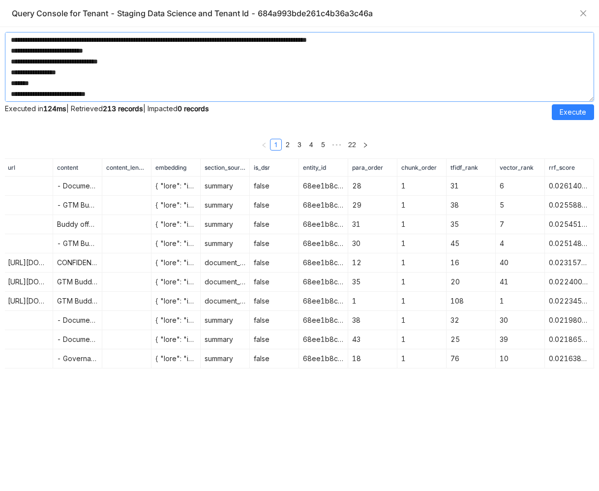
scroll to position [462, 0]
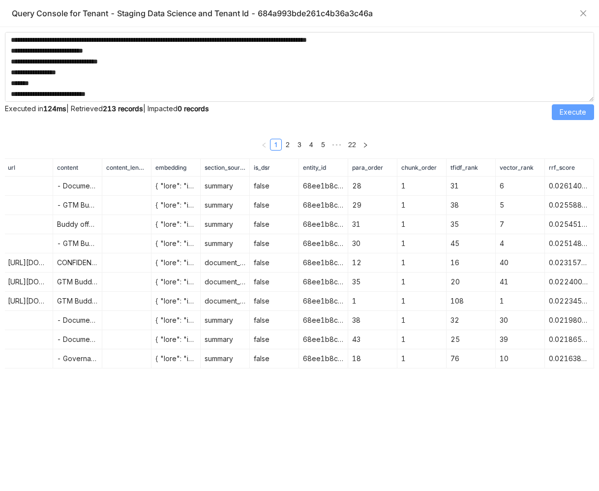
click at [565, 116] on span "Execute" at bounding box center [573, 112] width 27 height 11
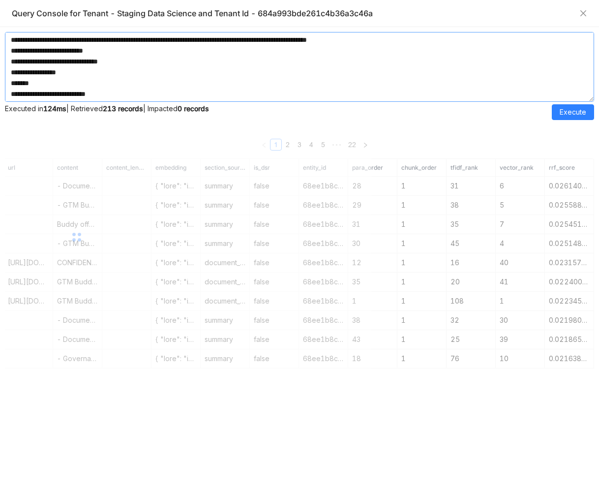
click at [232, 83] on textarea at bounding box center [299, 67] width 589 height 70
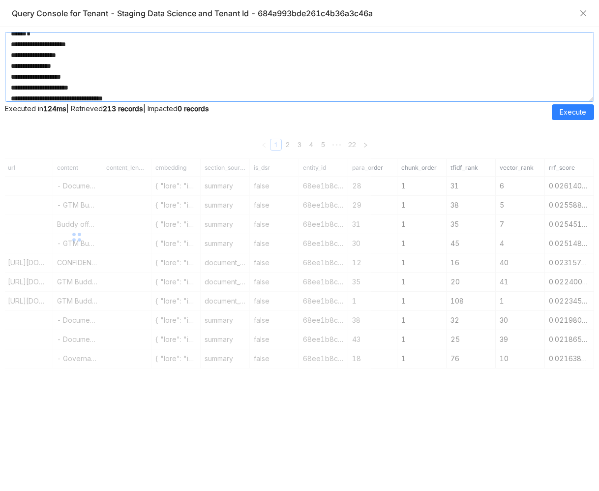
scroll to position [0, 0]
click at [265, 80] on textarea at bounding box center [299, 67] width 589 height 70
paste textarea "**********"
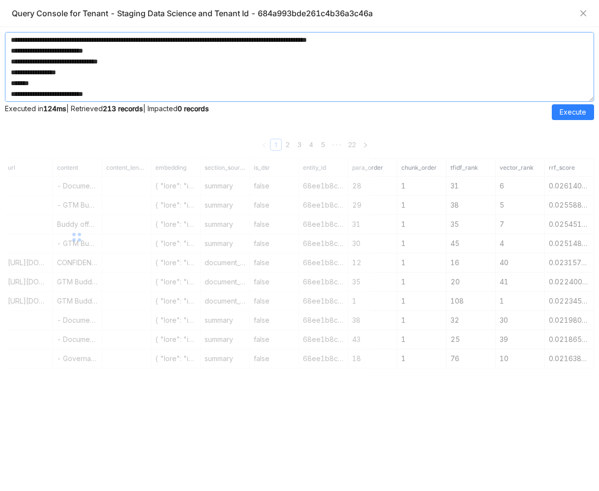
scroll to position [4512, 0]
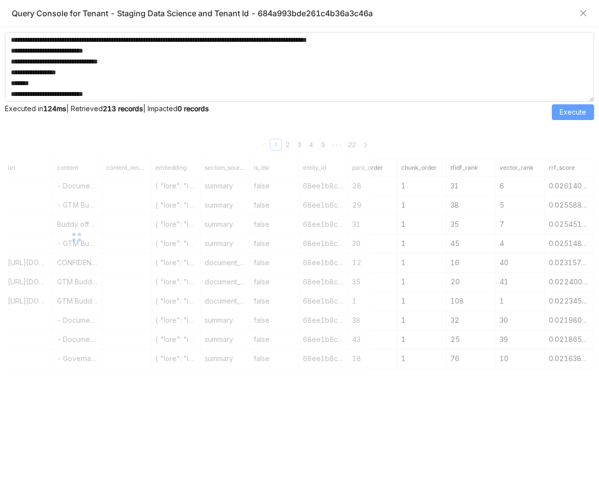
click at [564, 119] on button "Execute" at bounding box center [573, 112] width 42 height 16
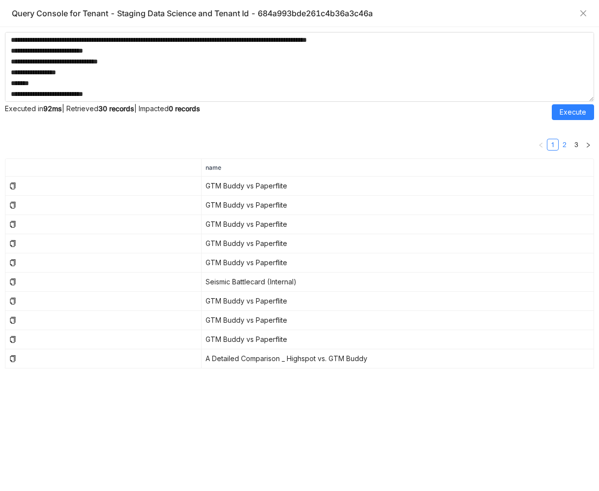
click at [562, 144] on link "2" at bounding box center [564, 144] width 11 height 11
click at [575, 145] on link "3" at bounding box center [576, 144] width 11 height 11
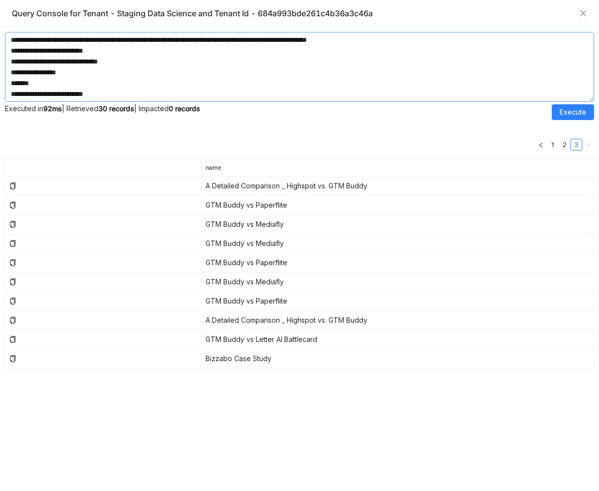
click at [71, 67] on textarea at bounding box center [299, 67] width 589 height 70
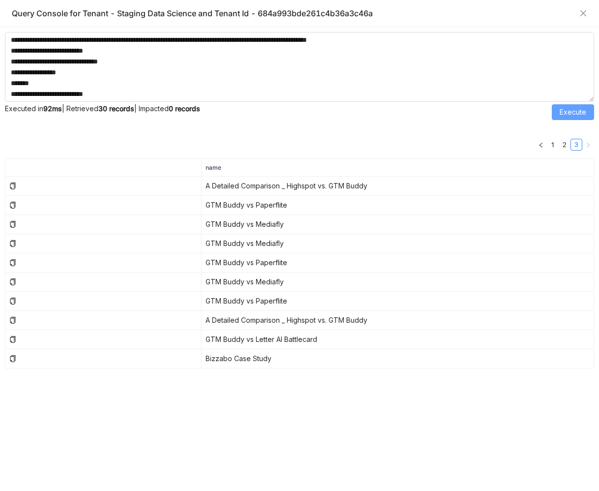
click at [564, 110] on span "Execute" at bounding box center [573, 112] width 27 height 11
click at [565, 146] on link "4" at bounding box center [564, 144] width 11 height 11
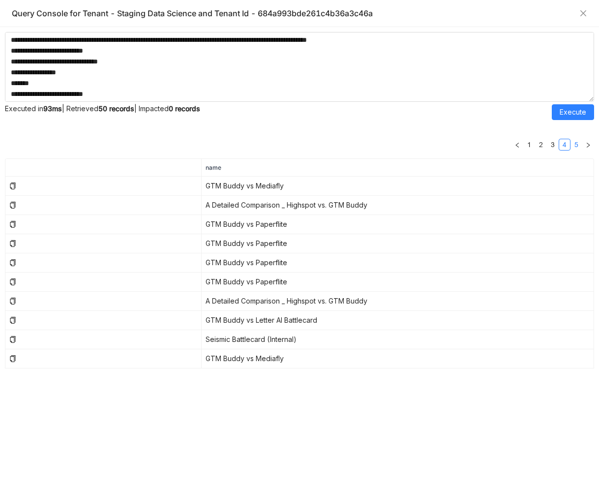
click at [576, 146] on link "5" at bounding box center [576, 144] width 11 height 11
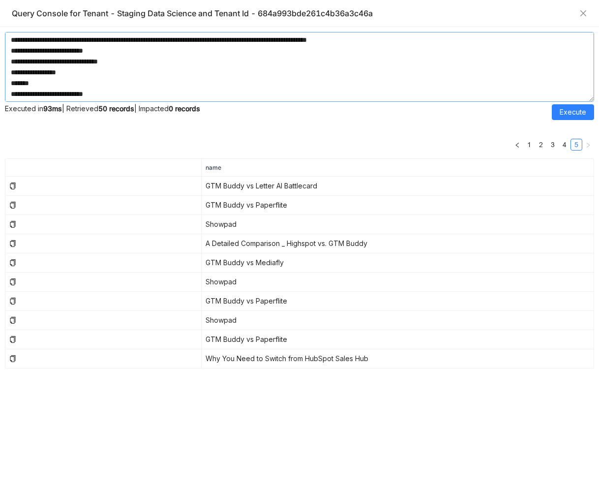
scroll to position [4309, 0]
click at [76, 93] on textarea at bounding box center [299, 67] width 589 height 70
click at [79, 54] on textarea at bounding box center [299, 67] width 589 height 70
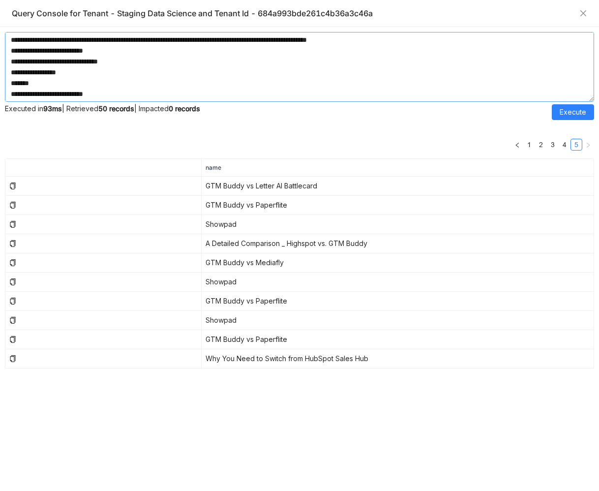
click at [257, 73] on textarea at bounding box center [299, 67] width 589 height 70
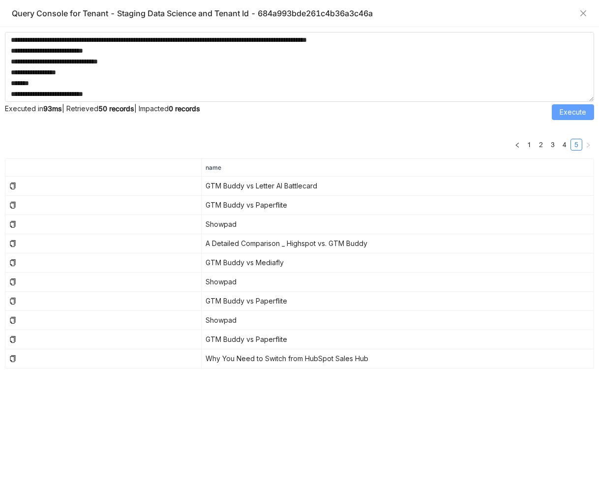
click at [575, 113] on span "Execute" at bounding box center [573, 112] width 27 height 11
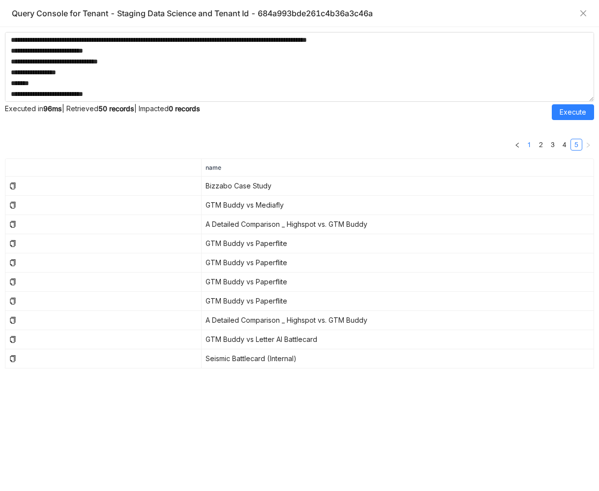
click at [531, 143] on link "1" at bounding box center [529, 144] width 11 height 11
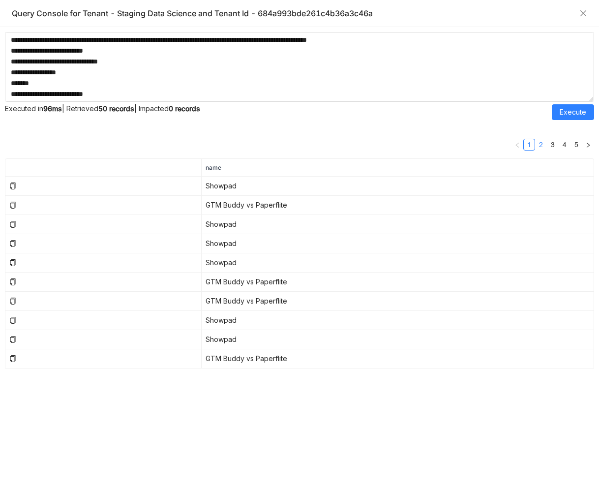
click at [540, 144] on link "2" at bounding box center [541, 144] width 11 height 11
click at [531, 141] on link "1" at bounding box center [529, 144] width 11 height 11
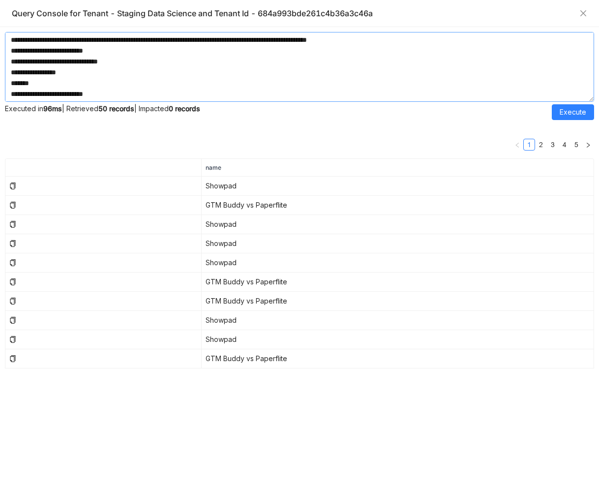
scroll to position [4169, 0]
drag, startPoint x: 25, startPoint y: 71, endPoint x: 34, endPoint y: 81, distance: 13.6
click at [34, 81] on textarea at bounding box center [299, 67] width 589 height 70
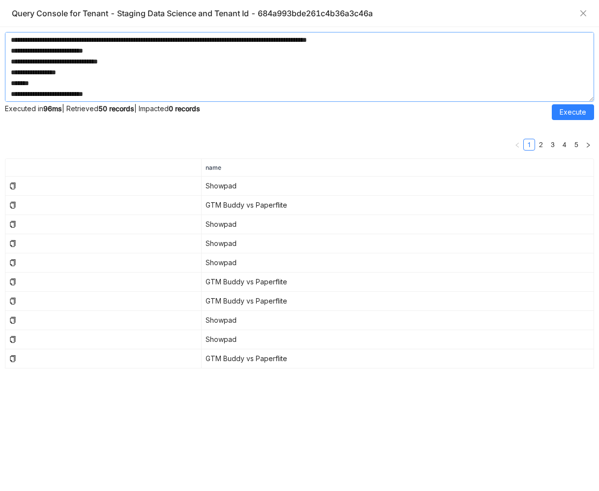
drag, startPoint x: 26, startPoint y: 88, endPoint x: 55, endPoint y: 145, distance: 64.4
click at [55, 145] on div "Executed in 96ms | Retrieved 50 records | Impacted 0 records Execute 1 2 3 4 5 …" at bounding box center [299, 259] width 589 height 454
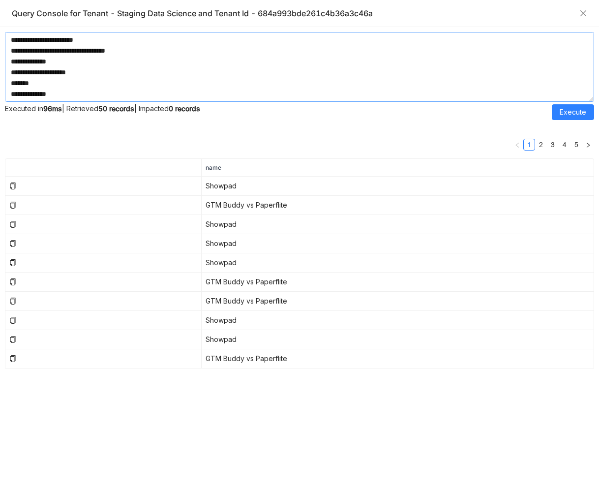
scroll to position [4064, 0]
click at [48, 44] on textarea at bounding box center [299, 67] width 589 height 70
click at [81, 94] on textarea at bounding box center [299, 67] width 589 height 70
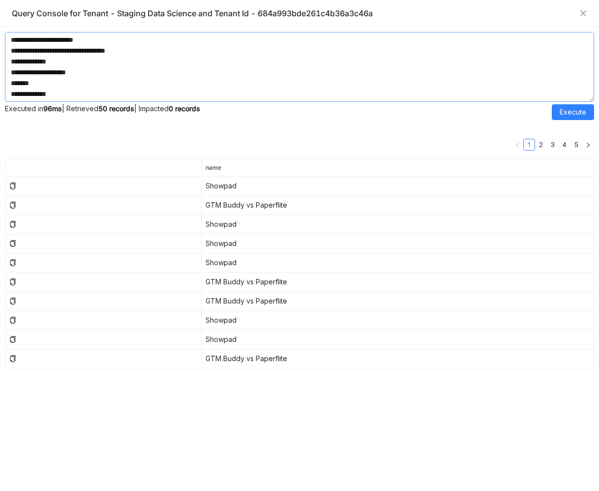
paste textarea "**********"
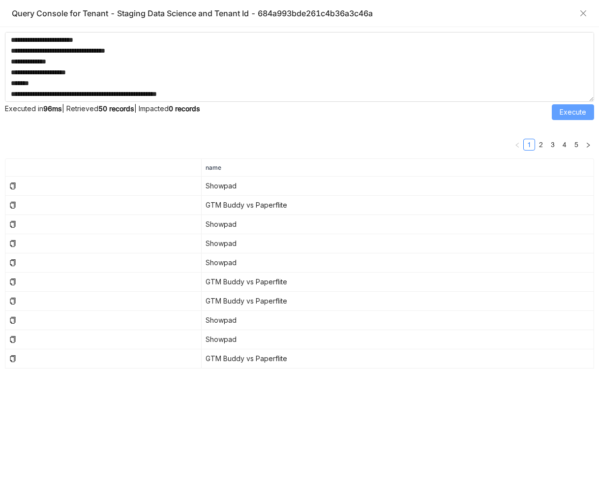
click at [555, 116] on button "Execute" at bounding box center [573, 112] width 42 height 16
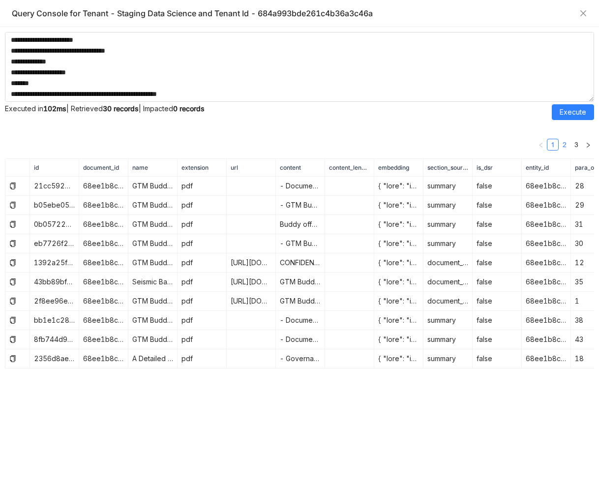
click at [564, 141] on link "2" at bounding box center [564, 144] width 11 height 11
click at [574, 142] on link "3" at bounding box center [576, 144] width 11 height 11
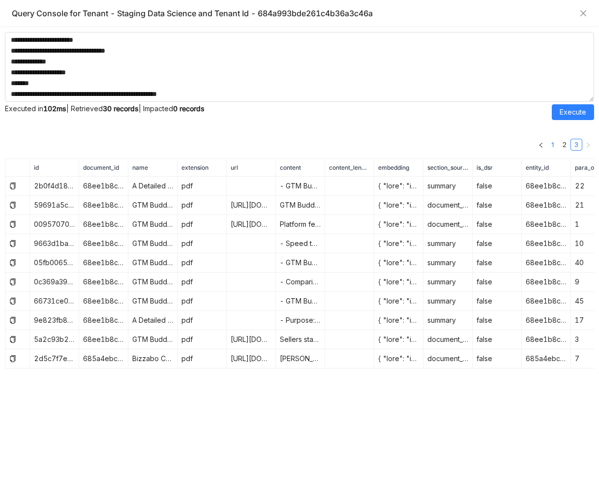
click at [553, 146] on link "1" at bounding box center [552, 144] width 11 height 11
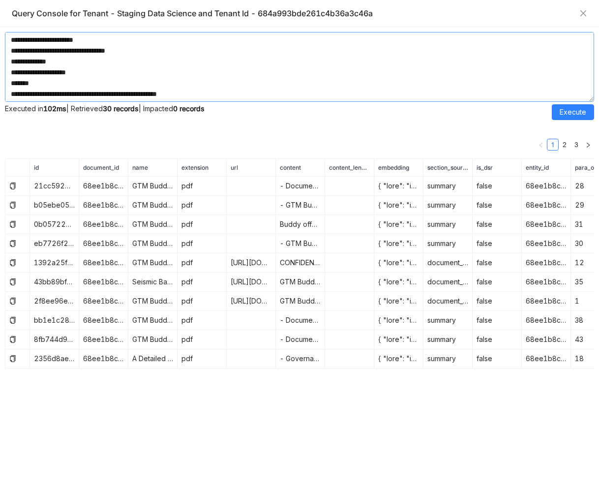
click at [206, 90] on textarea at bounding box center [299, 67] width 589 height 70
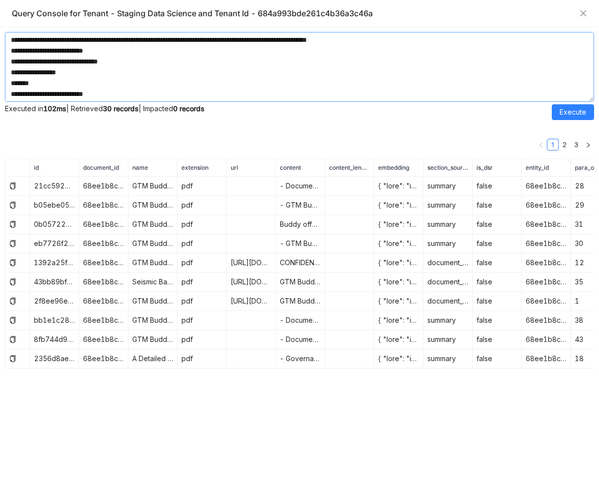
scroll to position [4512, 0]
click at [144, 94] on textarea at bounding box center [299, 67] width 589 height 70
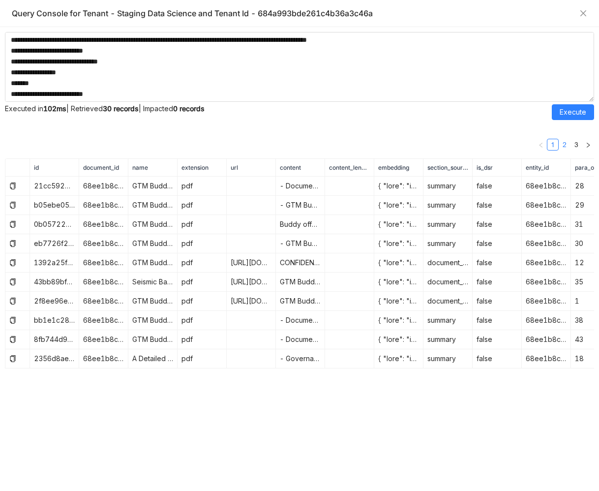
click at [564, 142] on link "2" at bounding box center [564, 144] width 11 height 11
click at [573, 145] on link "3" at bounding box center [576, 144] width 11 height 11
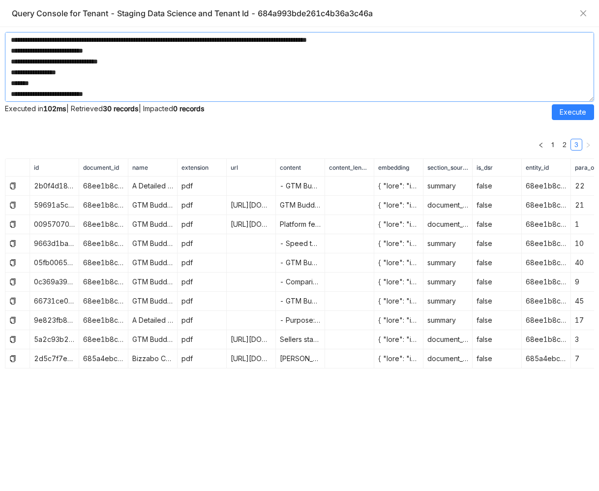
scroll to position [4512, 0]
click at [253, 79] on textarea at bounding box center [299, 67] width 589 height 70
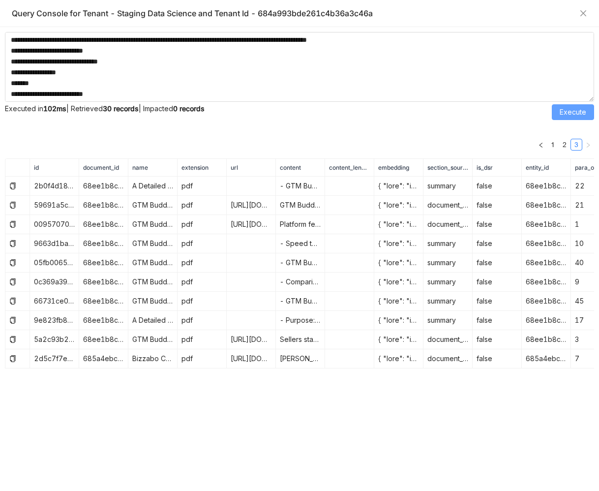
click at [568, 113] on span "Execute" at bounding box center [573, 112] width 27 height 11
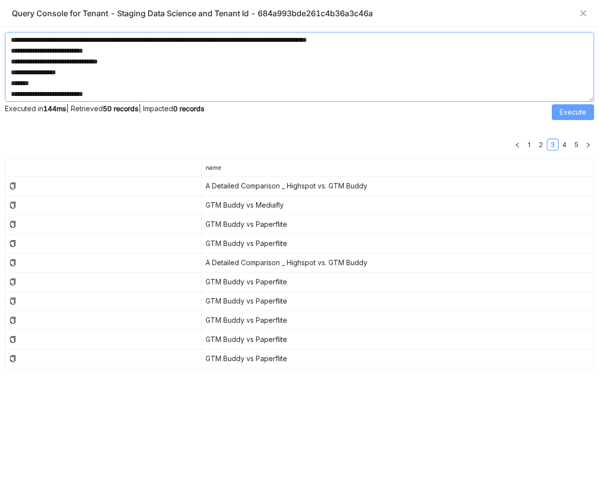
scroll to position [4498, 0]
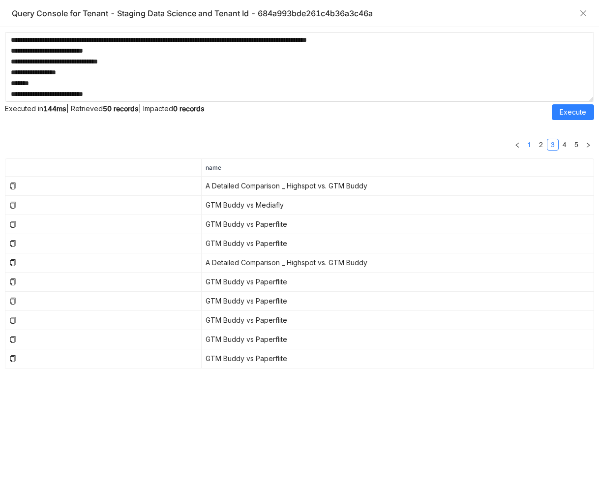
click at [528, 146] on link "1" at bounding box center [529, 144] width 11 height 11
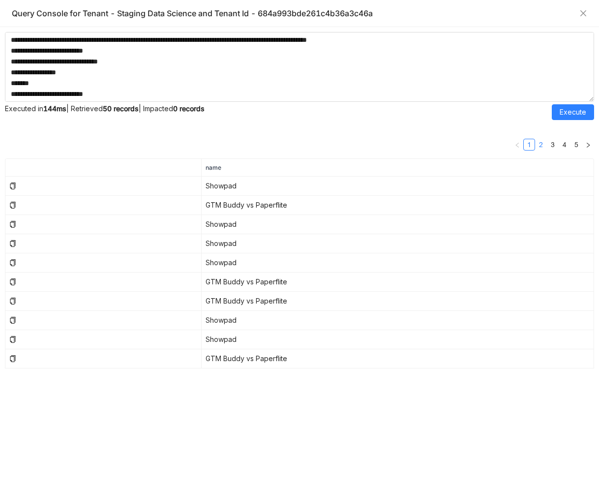
click at [540, 147] on link "2" at bounding box center [541, 144] width 11 height 11
click at [532, 146] on link "1" at bounding box center [529, 144] width 11 height 11
click at [551, 144] on link "3" at bounding box center [552, 144] width 11 height 11
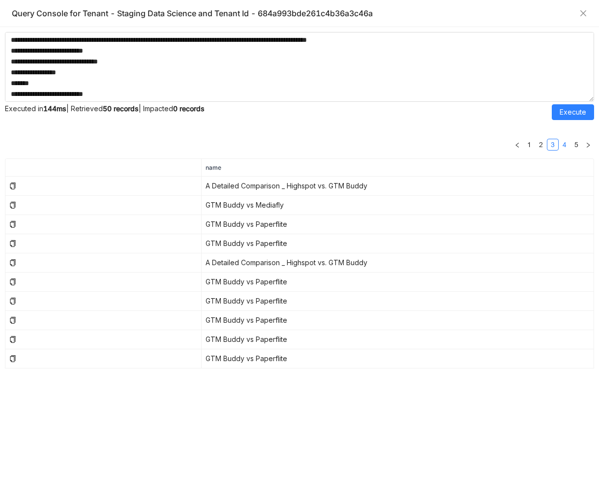
click at [565, 146] on link "4" at bounding box center [564, 144] width 11 height 11
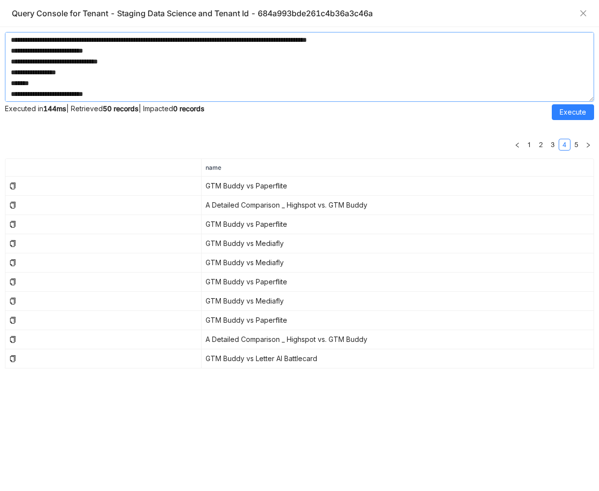
scroll to position [4512, 0]
drag, startPoint x: 29, startPoint y: 71, endPoint x: 71, endPoint y: 71, distance: 42.8
click at [71, 71] on textarea at bounding box center [299, 67] width 589 height 70
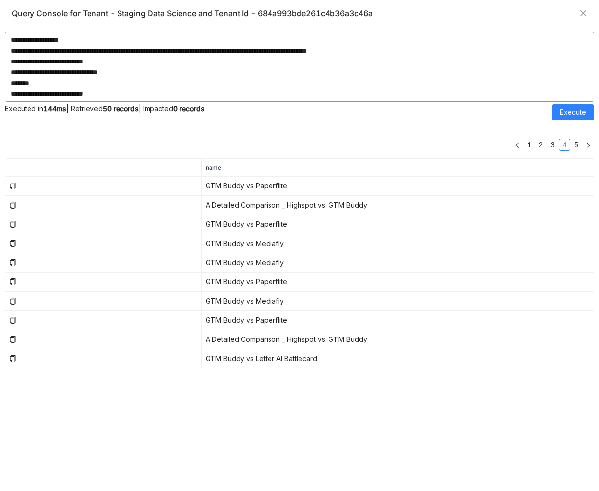
scroll to position [4501, 0]
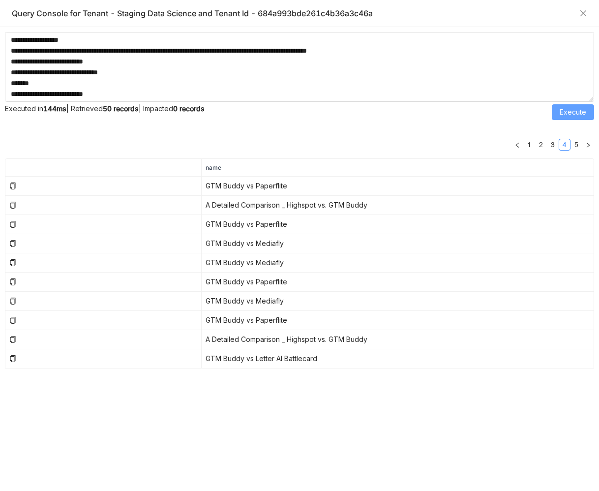
click at [559, 112] on button "Execute" at bounding box center [573, 112] width 42 height 16
click at [579, 146] on link "22" at bounding box center [575, 144] width 14 height 11
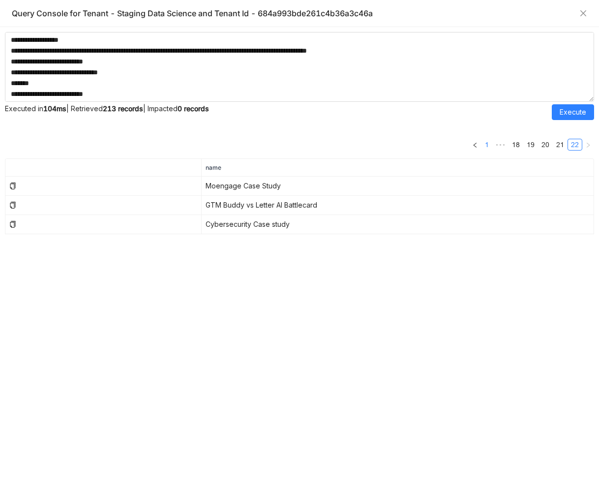
click at [485, 143] on link "1" at bounding box center [486, 144] width 11 height 11
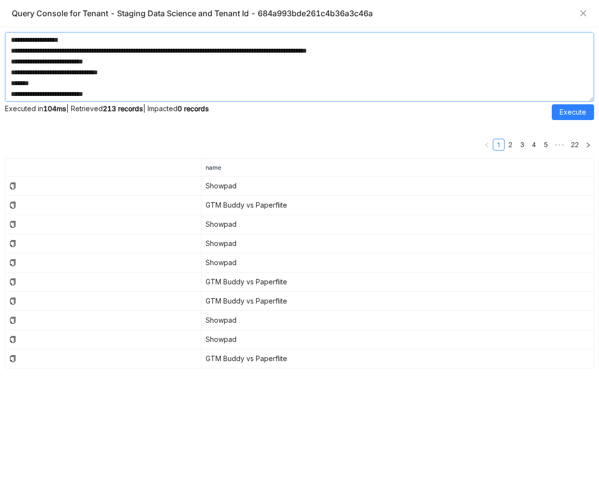
click at [170, 90] on textarea at bounding box center [299, 67] width 589 height 70
click at [246, 84] on textarea at bounding box center [299, 67] width 589 height 70
paste textarea "**********"
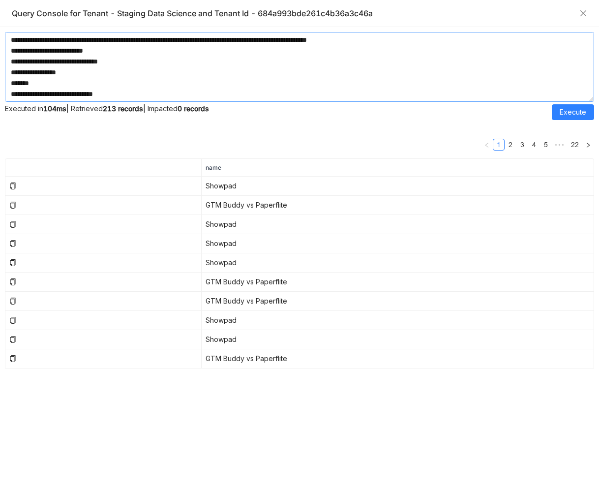
scroll to position [4022, 0]
type textarea "**********"
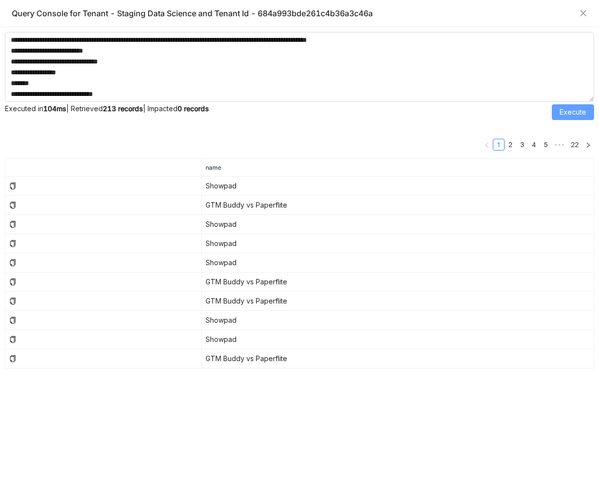
click at [581, 109] on span "Execute" at bounding box center [573, 112] width 27 height 11
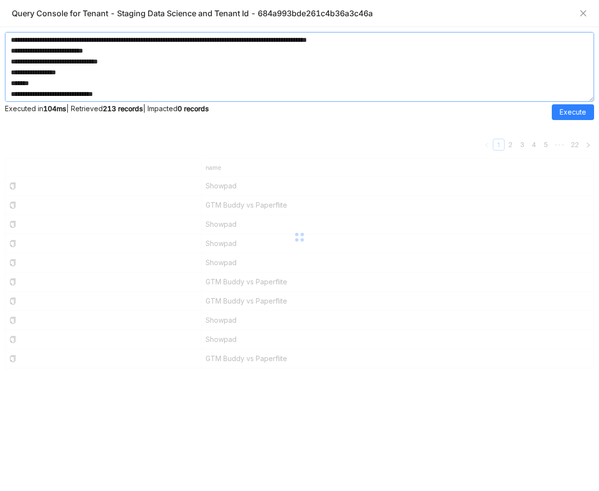
click at [234, 84] on textarea at bounding box center [299, 67] width 589 height 70
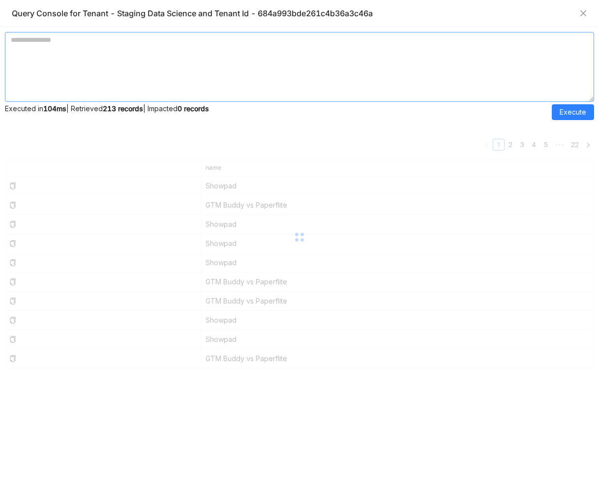
scroll to position [0, 0]
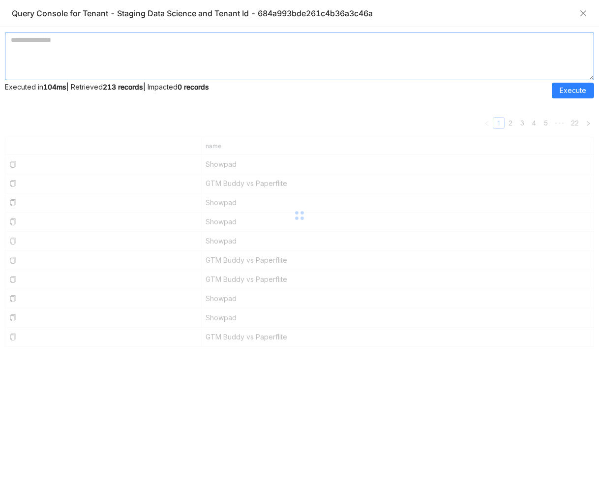
paste textarea "**********"
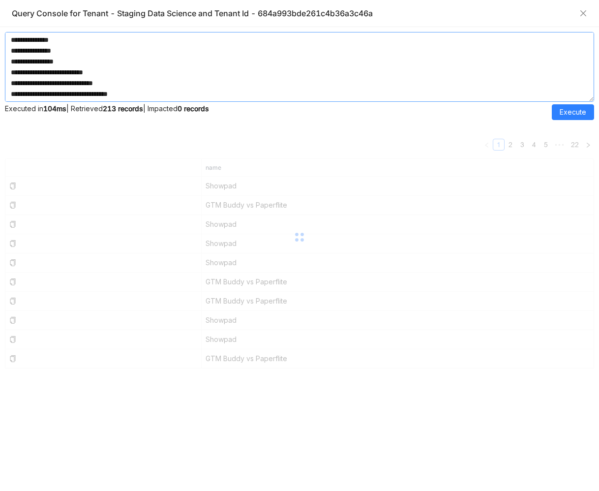
scroll to position [4617, 0]
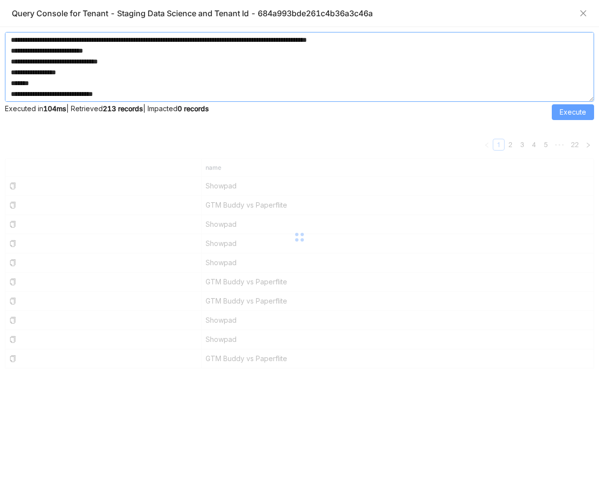
type textarea "**********"
click at [563, 107] on span "Execute" at bounding box center [573, 112] width 27 height 11
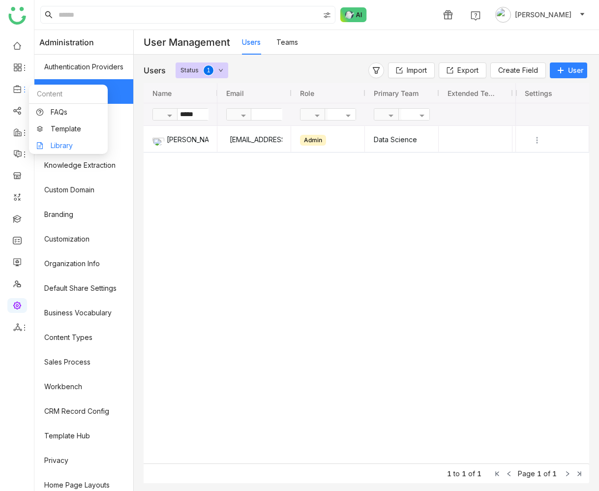
click at [57, 146] on link "Library" at bounding box center [68, 145] width 64 height 7
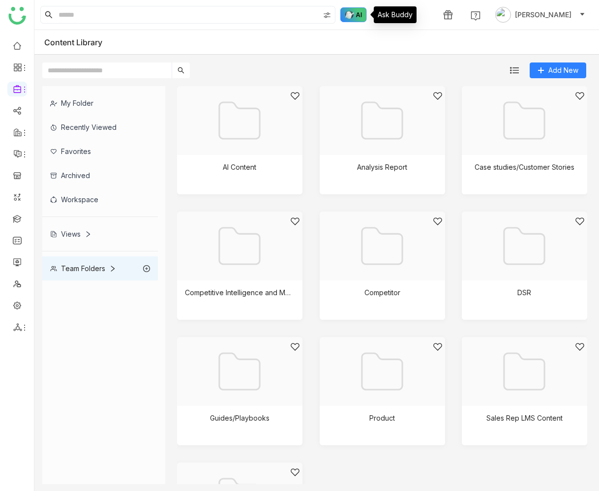
click at [354, 15] on img at bounding box center [353, 14] width 27 height 15
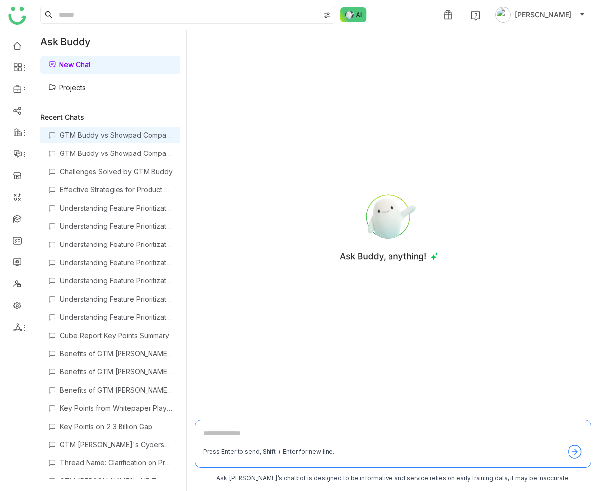
click at [127, 139] on div "GTM Buddy vs Showpad Comparison" at bounding box center [116, 135] width 113 height 8
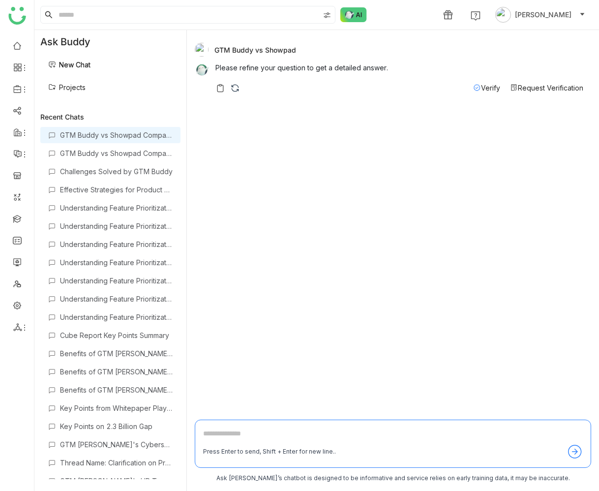
click at [279, 50] on div "GTM Buddy vs Showpad" at bounding box center [389, 50] width 389 height 14
copy div "GTM Buddy vs Showpad"
click at [90, 63] on link "New Chat" at bounding box center [69, 64] width 42 height 8
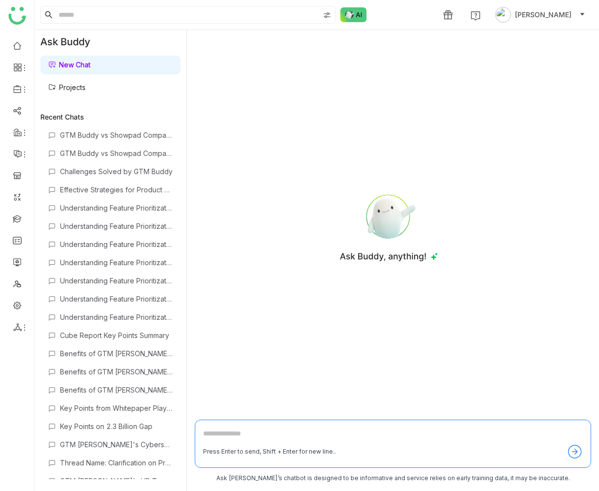
click at [226, 428] on textarea at bounding box center [393, 436] width 380 height 16
paste textarea "**********"
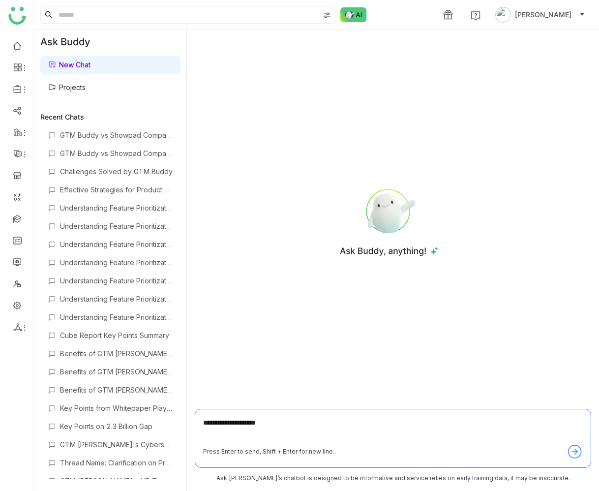
type textarea "**********"
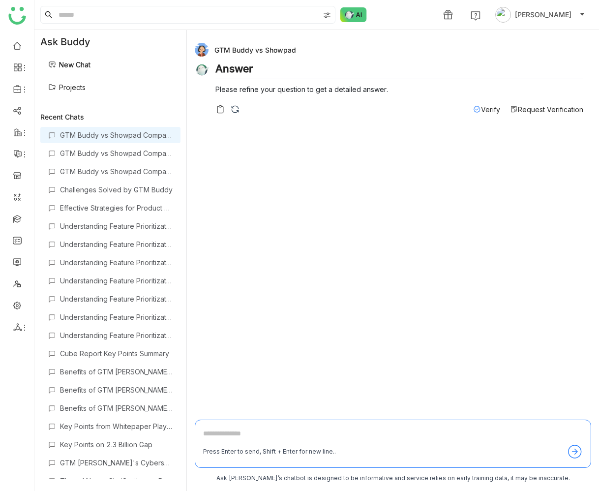
click at [380, 174] on div "GTM Buddy vs Showpad Answer Please refine your question to get a detailed answe…" at bounding box center [393, 226] width 396 height 376
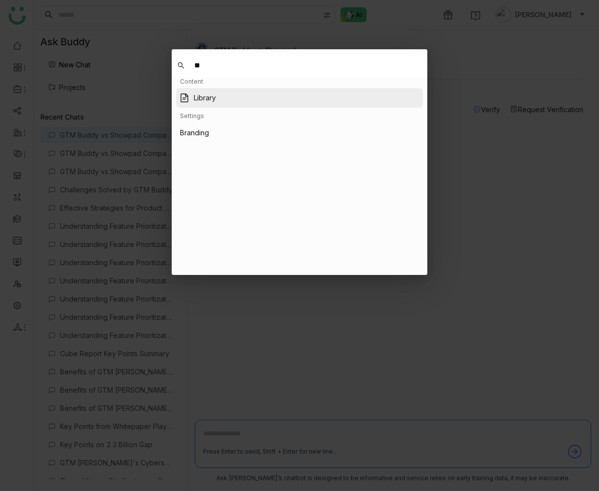
type input "*"
type input "****"
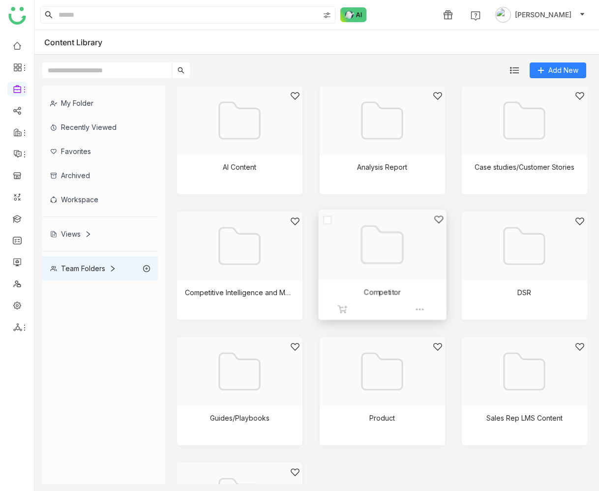
click at [383, 261] on div at bounding box center [378, 256] width 111 height 85
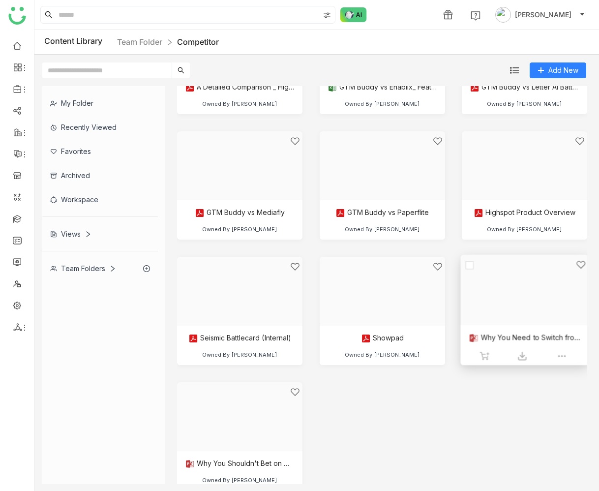
scroll to position [101, 0]
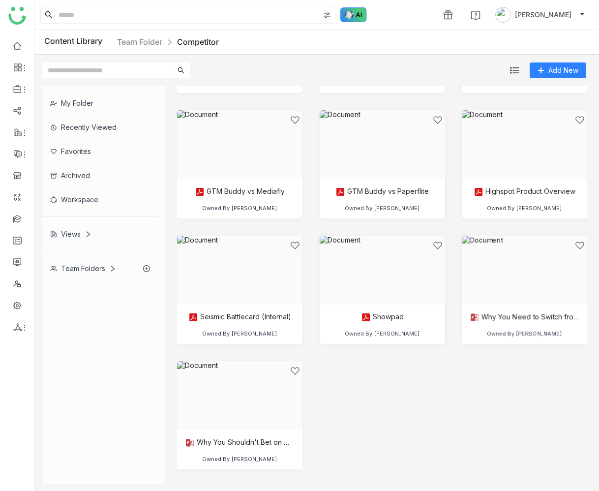
click at [349, 12] on img at bounding box center [353, 14] width 27 height 15
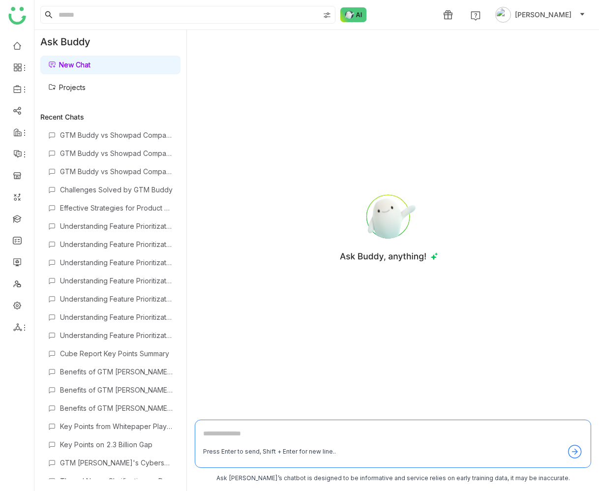
click at [279, 421] on div "Press Enter to send, Shift + Enter for new line.." at bounding box center [393, 444] width 396 height 48
click at [280, 426] on div "Press Enter to send, Shift + Enter for new line.." at bounding box center [393, 444] width 396 height 48
click at [272, 433] on textarea at bounding box center [393, 436] width 380 height 16
type textarea "**********"
